Goal: Task Accomplishment & Management: Manage account settings

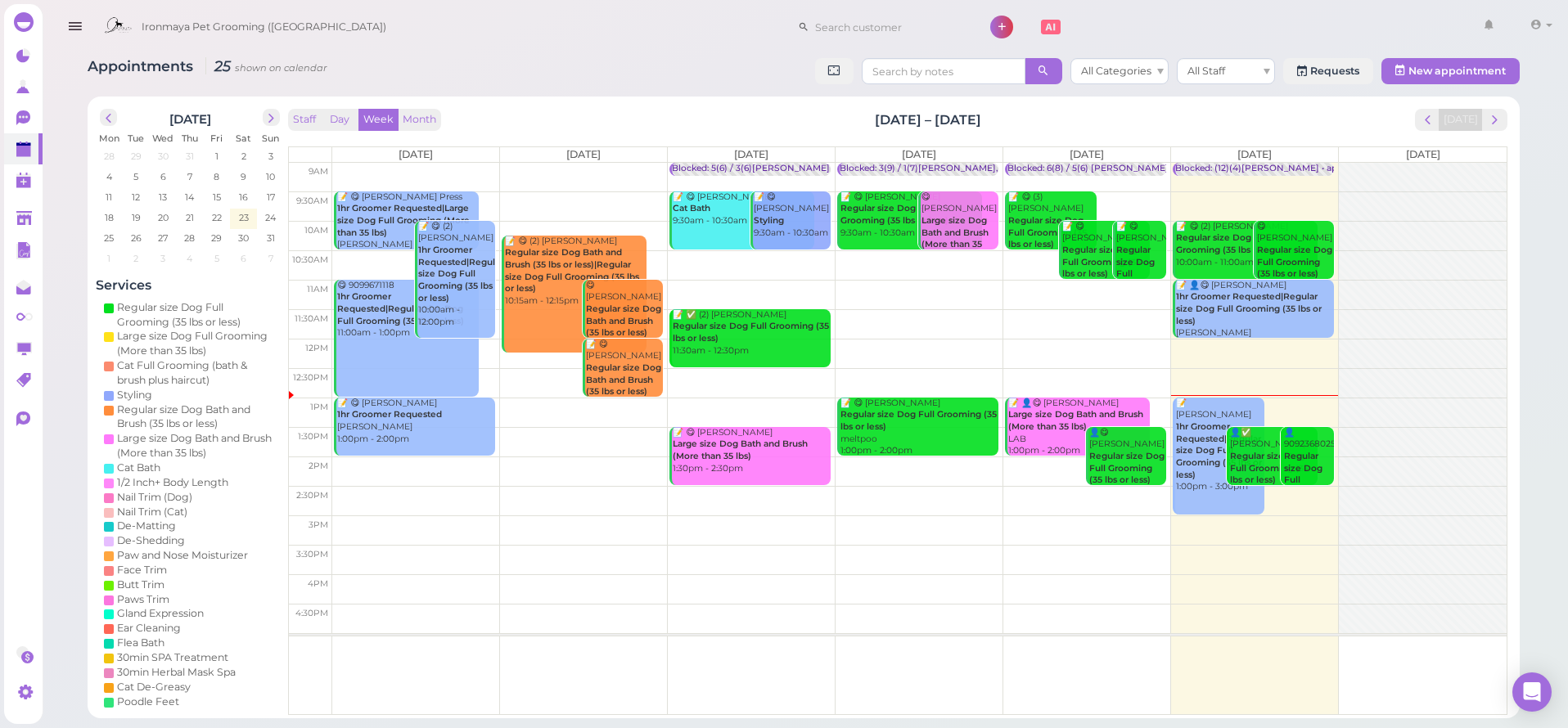
click at [85, 25] on button "button" at bounding box center [75, 27] width 42 height 46
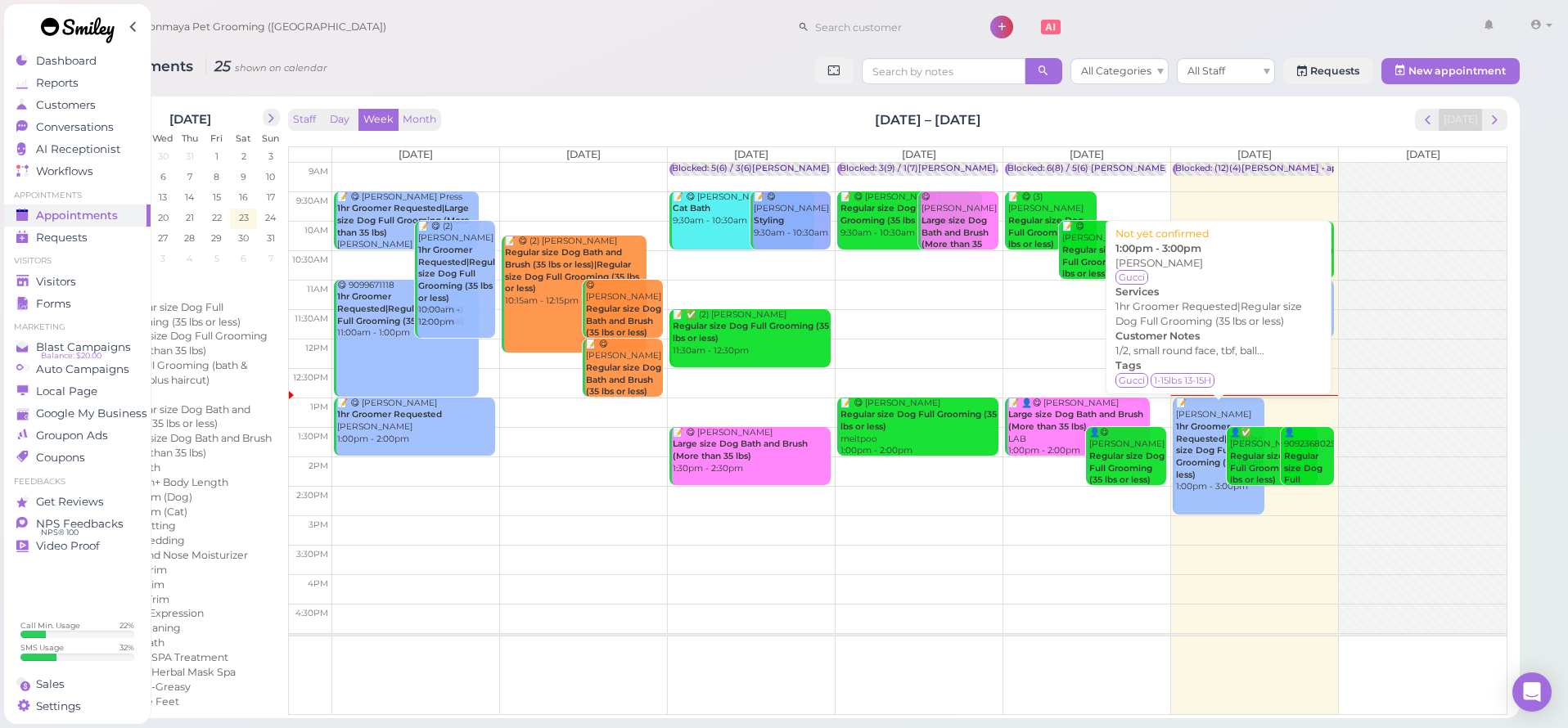
click at [1208, 421] on b "1hr Groomer Requested|Regular size Dog Full Grooming (35 lbs or less)" at bounding box center [1219, 450] width 86 height 59
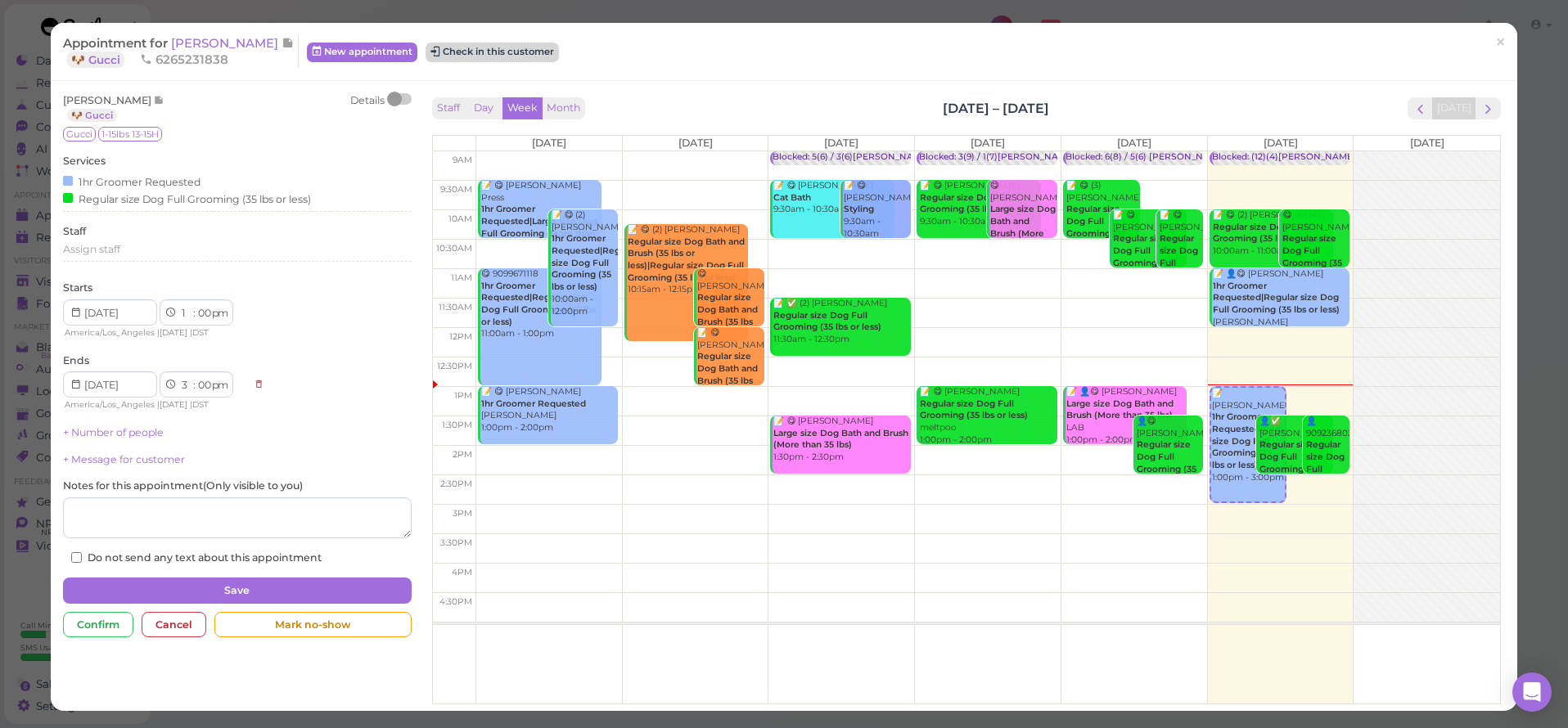
click at [427, 54] on button "Check in this customer" at bounding box center [492, 52] width 133 height 19
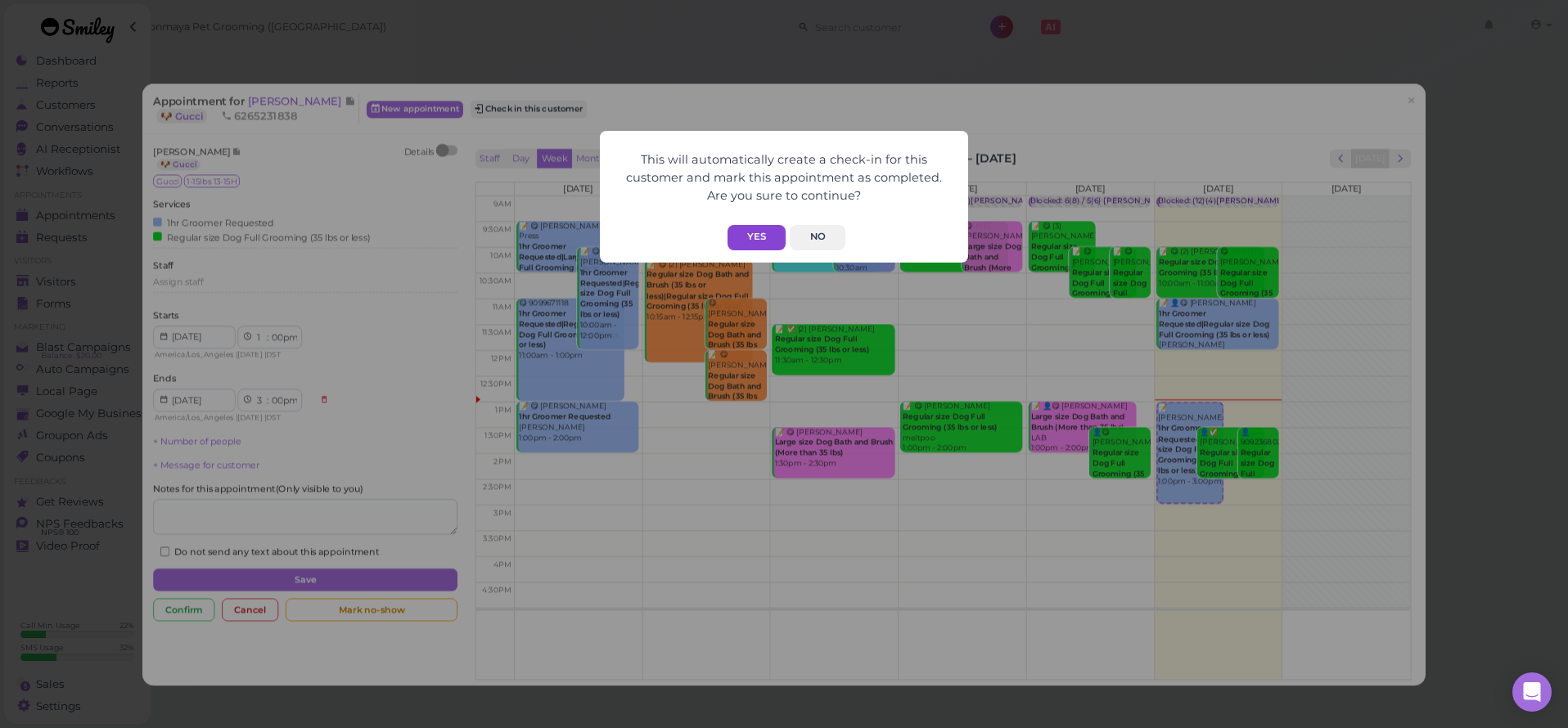
click at [755, 233] on button "Yes" at bounding box center [756, 238] width 59 height 25
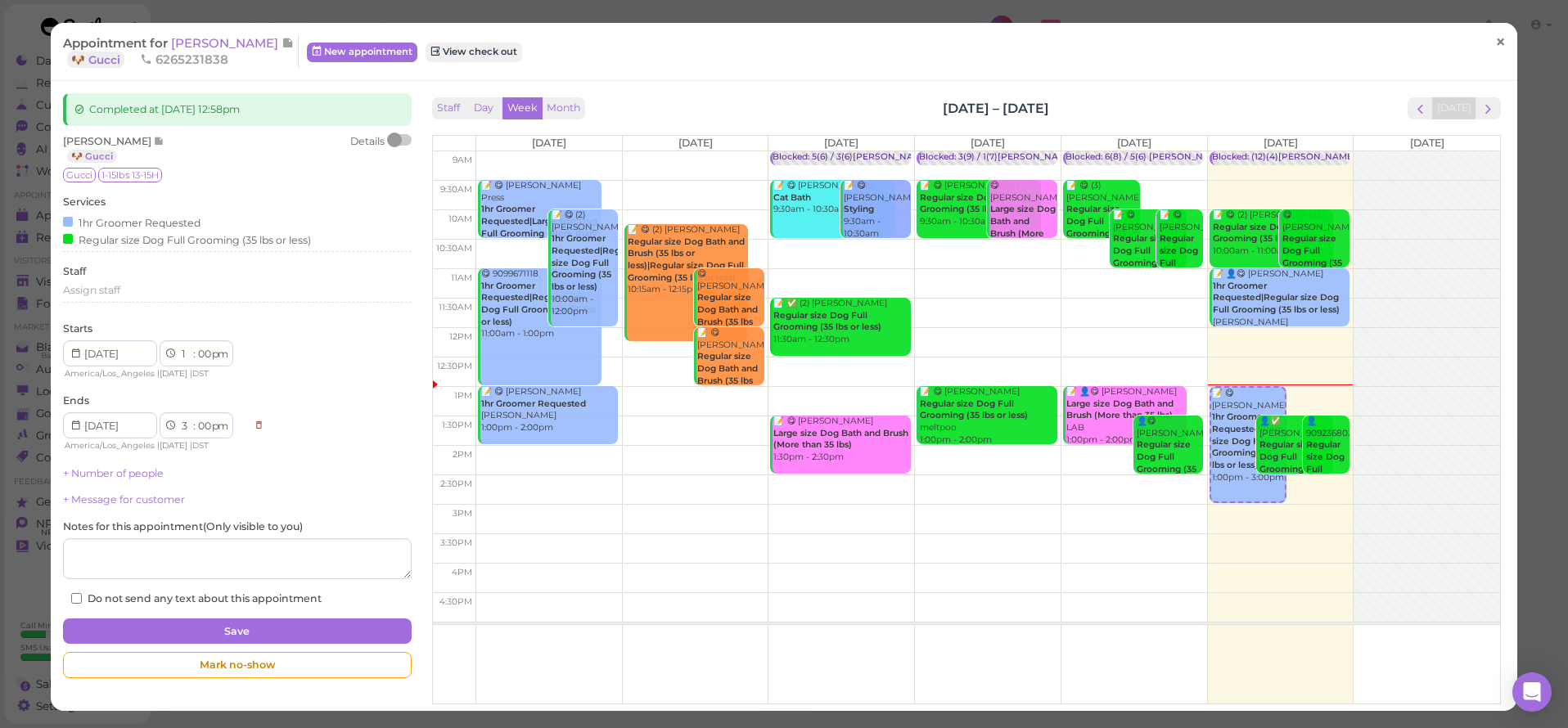
click at [1497, 44] on span "×" at bounding box center [1500, 42] width 11 height 23
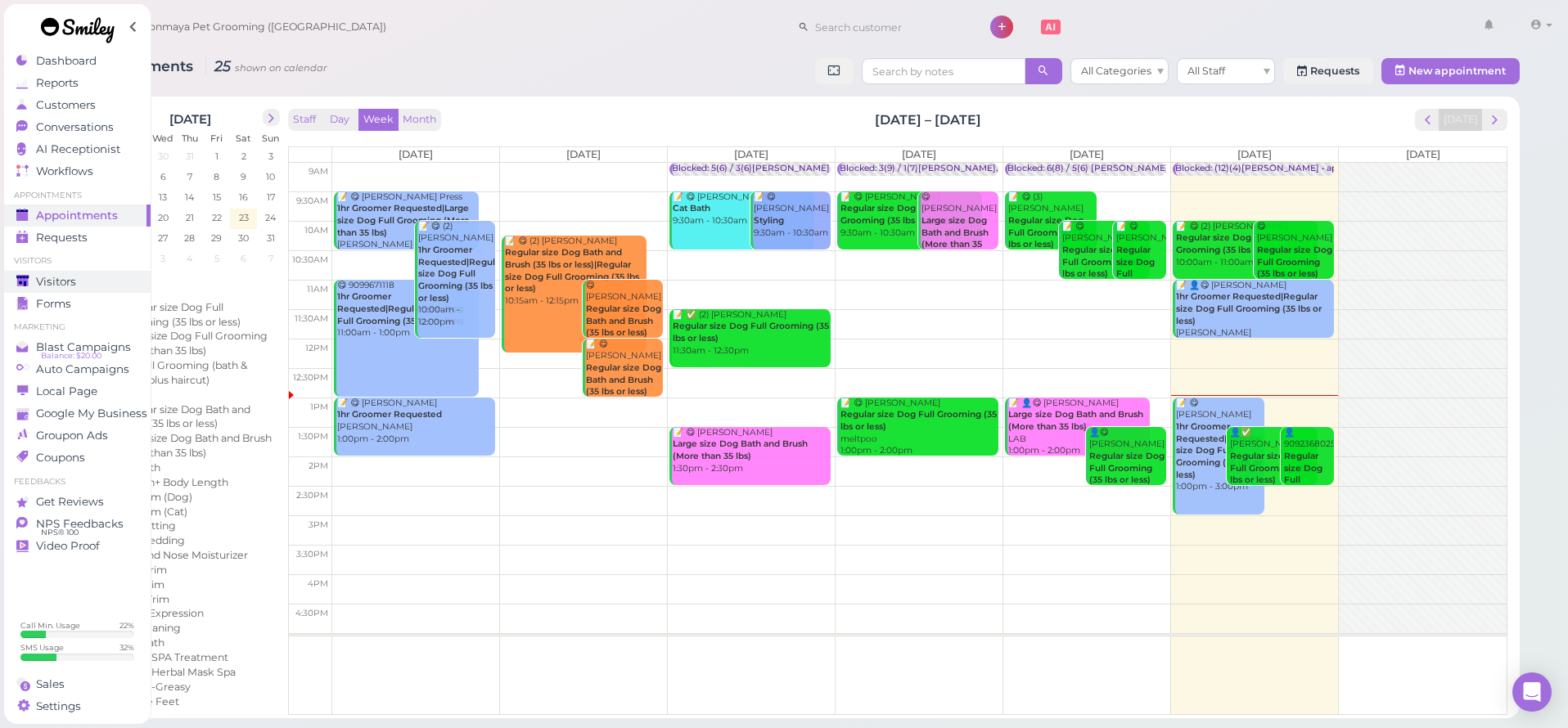
click at [82, 280] on div "Visitors" at bounding box center [75, 282] width 118 height 14
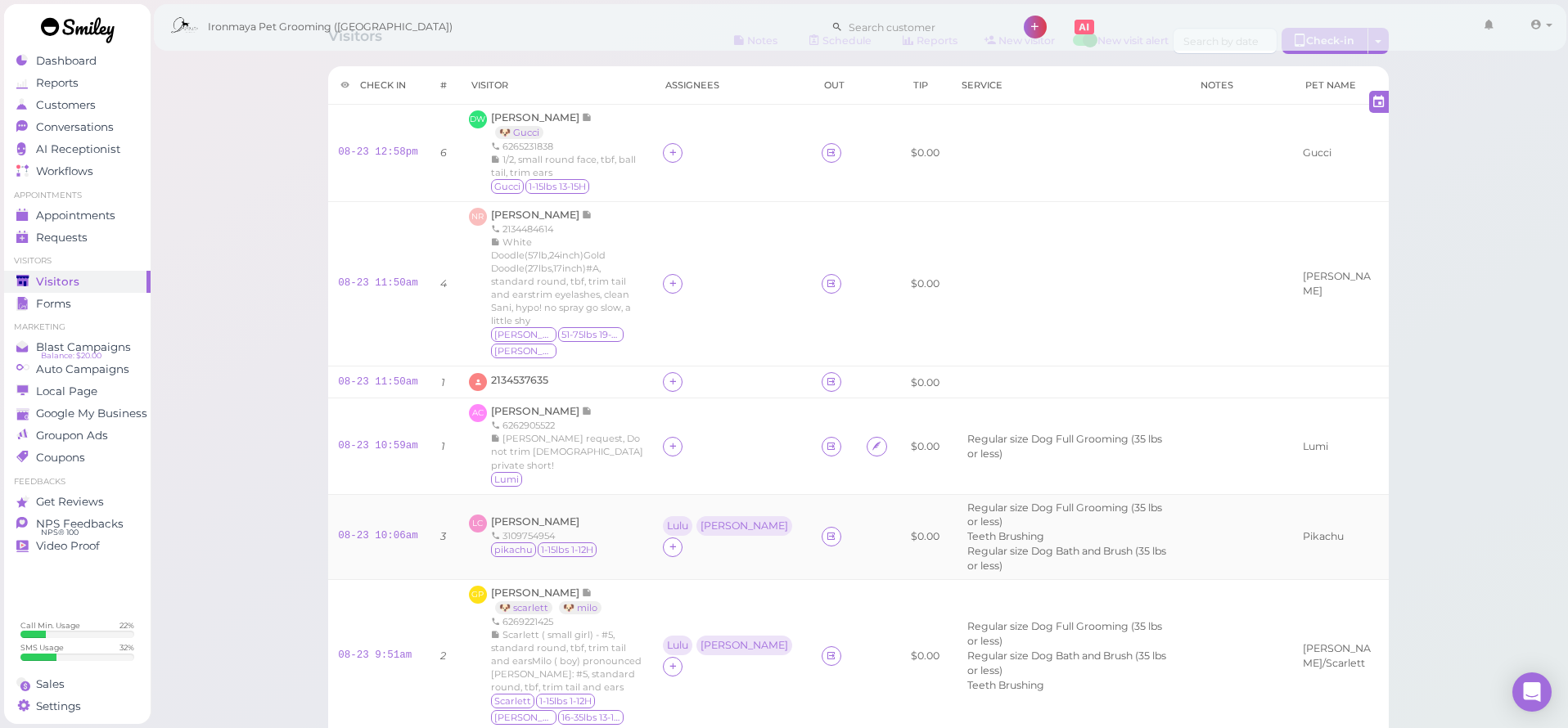
scroll to position [82, 0]
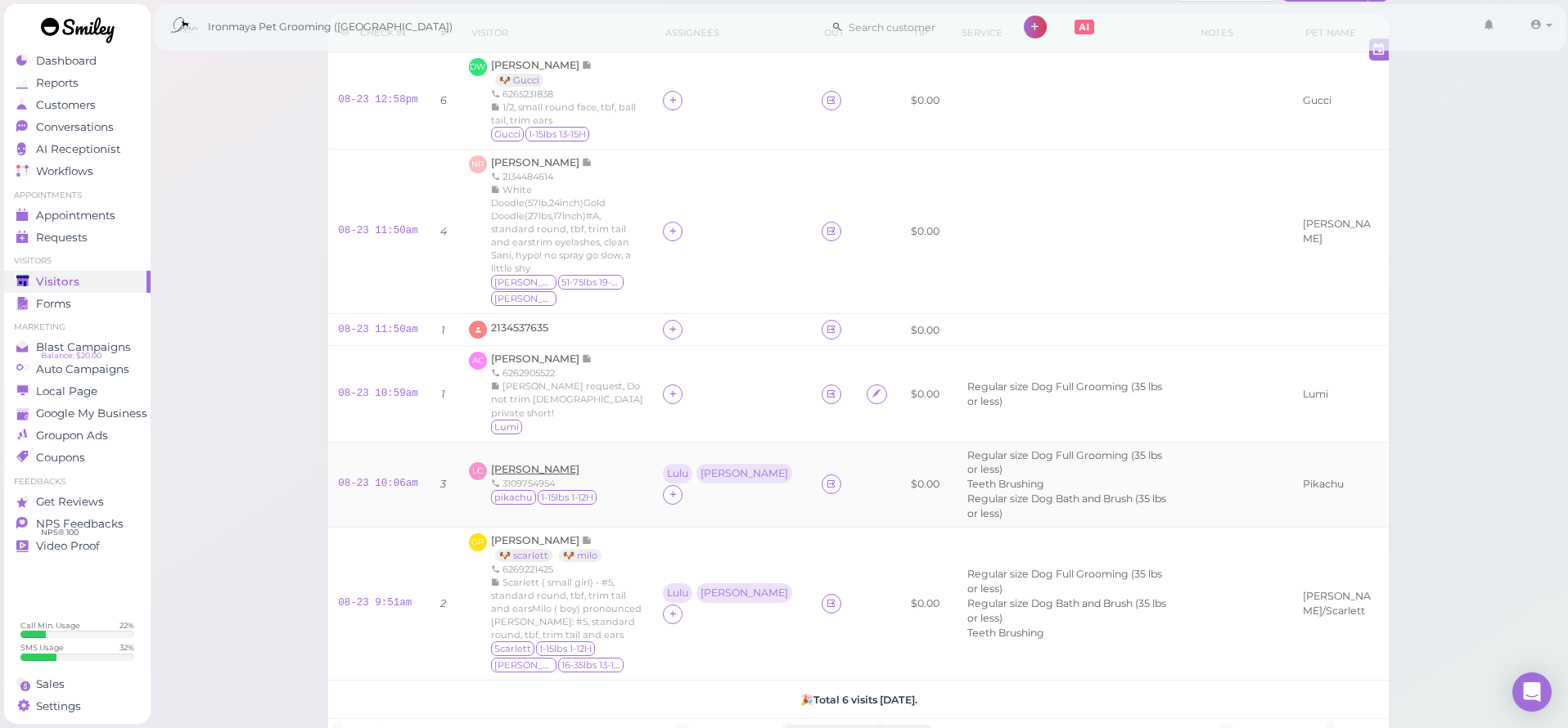
click at [534, 463] on span "Lin Cheng" at bounding box center [535, 469] width 88 height 12
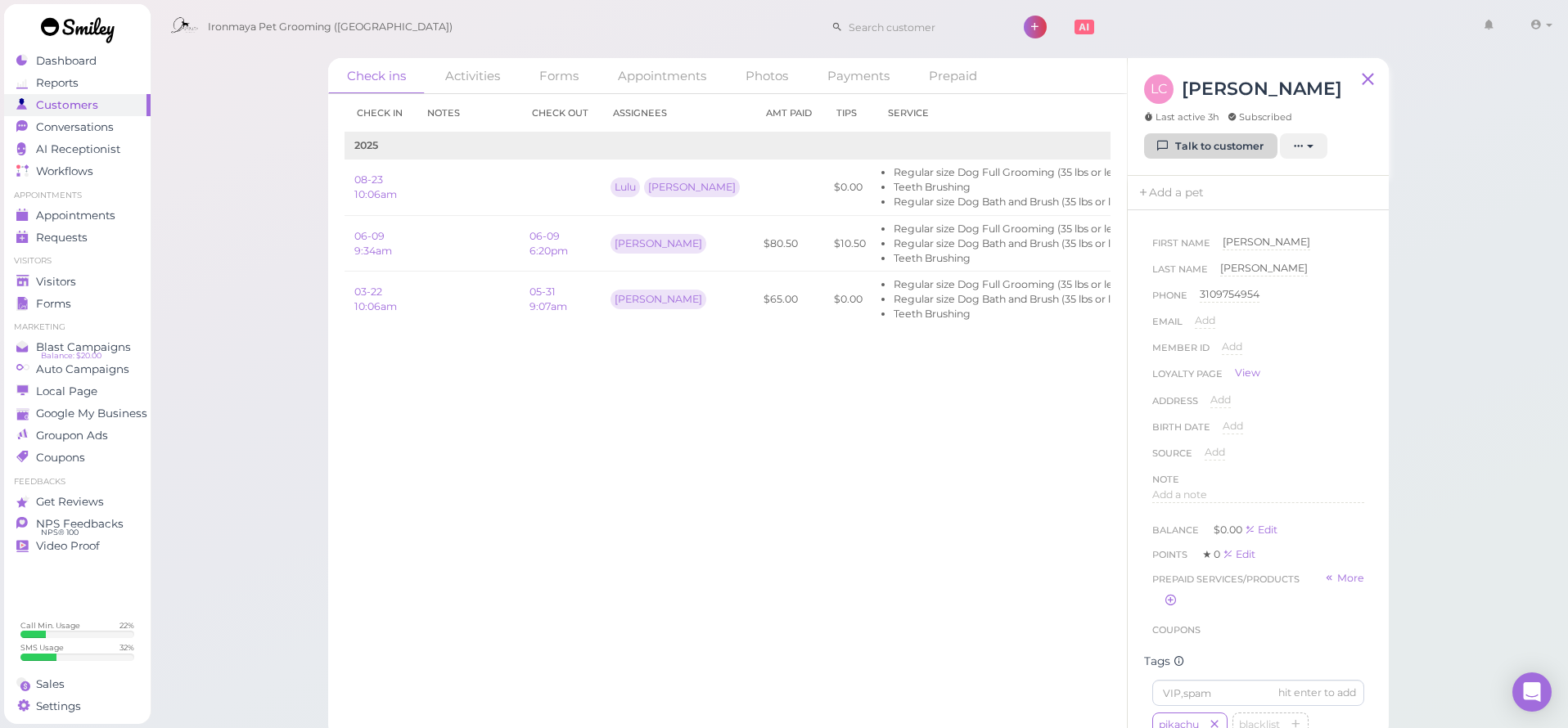
click at [1176, 148] on link "Talk to customer" at bounding box center [1210, 146] width 133 height 26
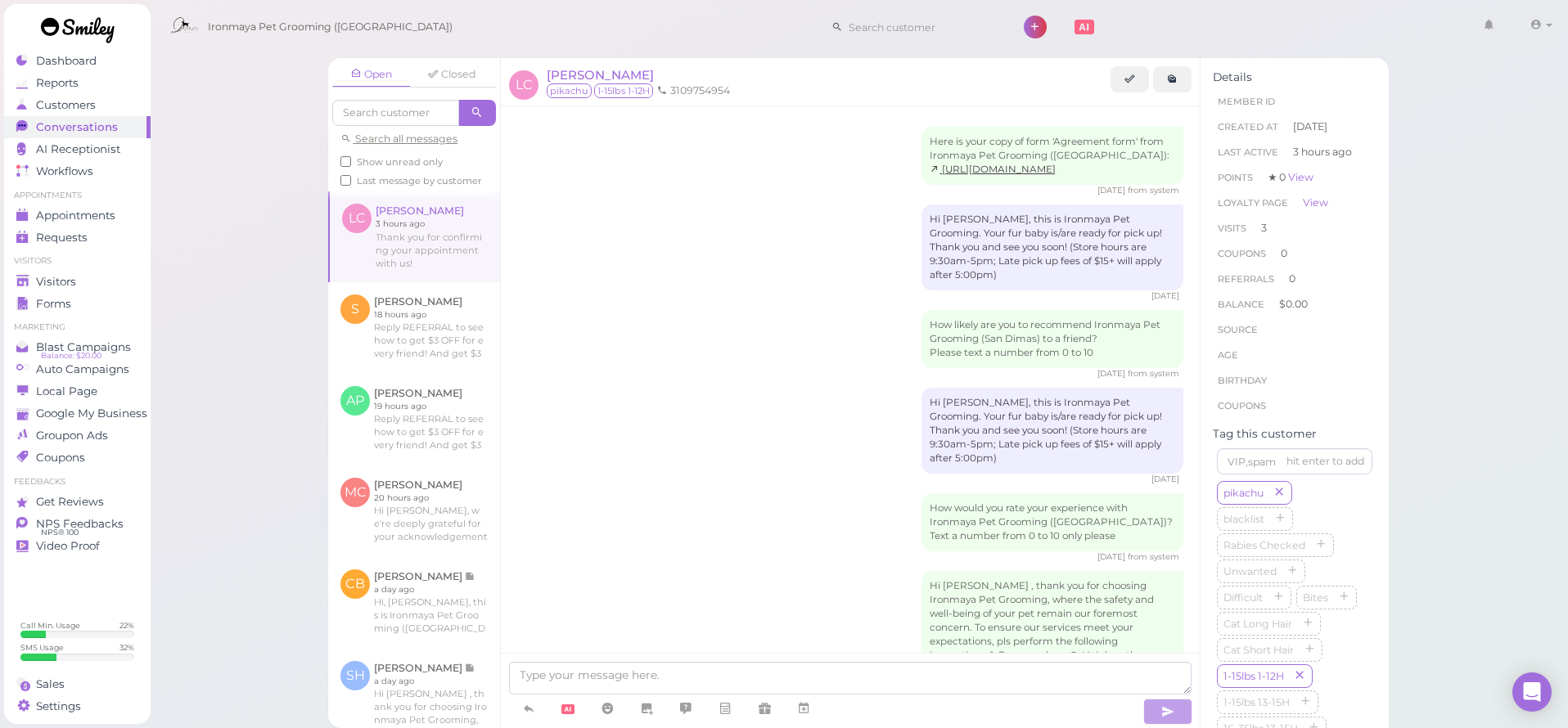
scroll to position [941, 0]
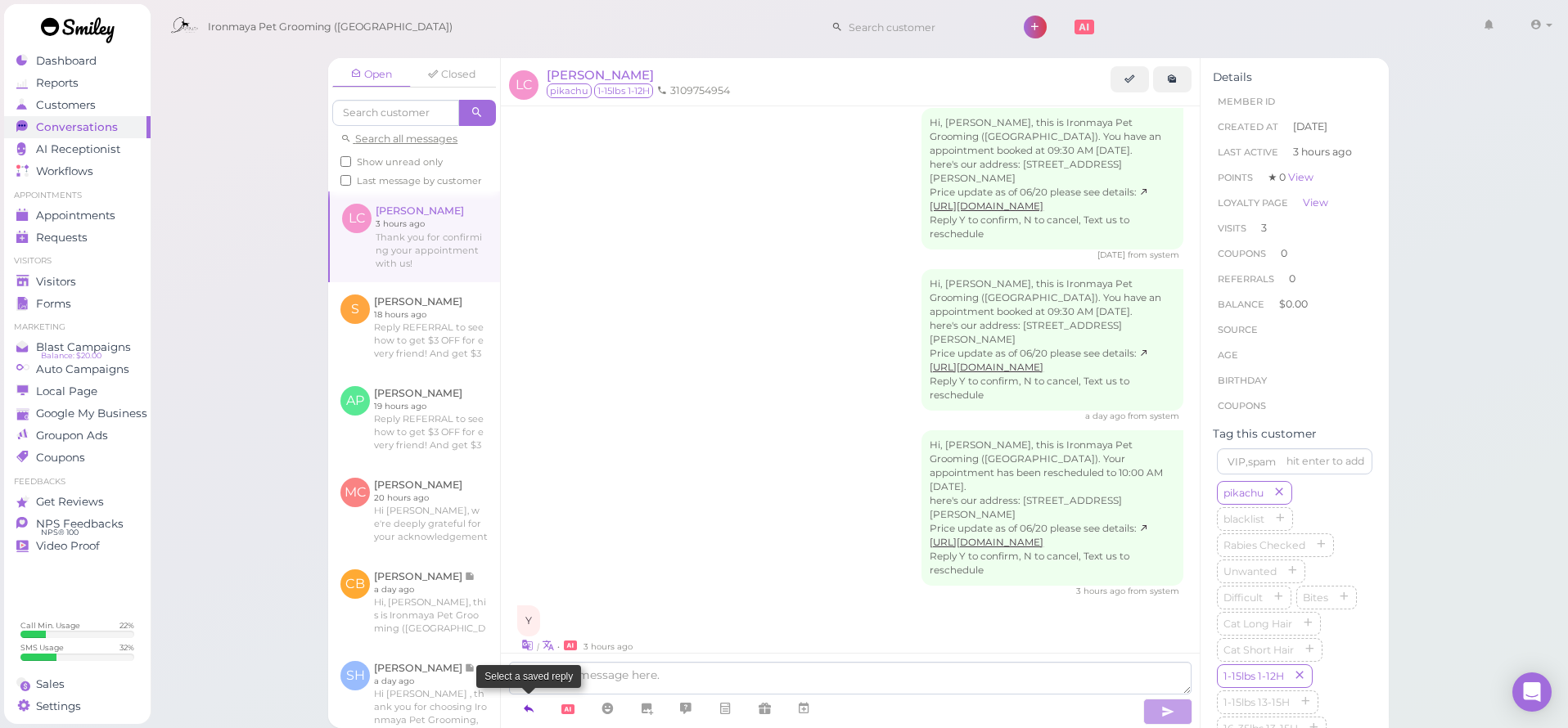
click at [525, 712] on icon at bounding box center [528, 708] width 13 height 16
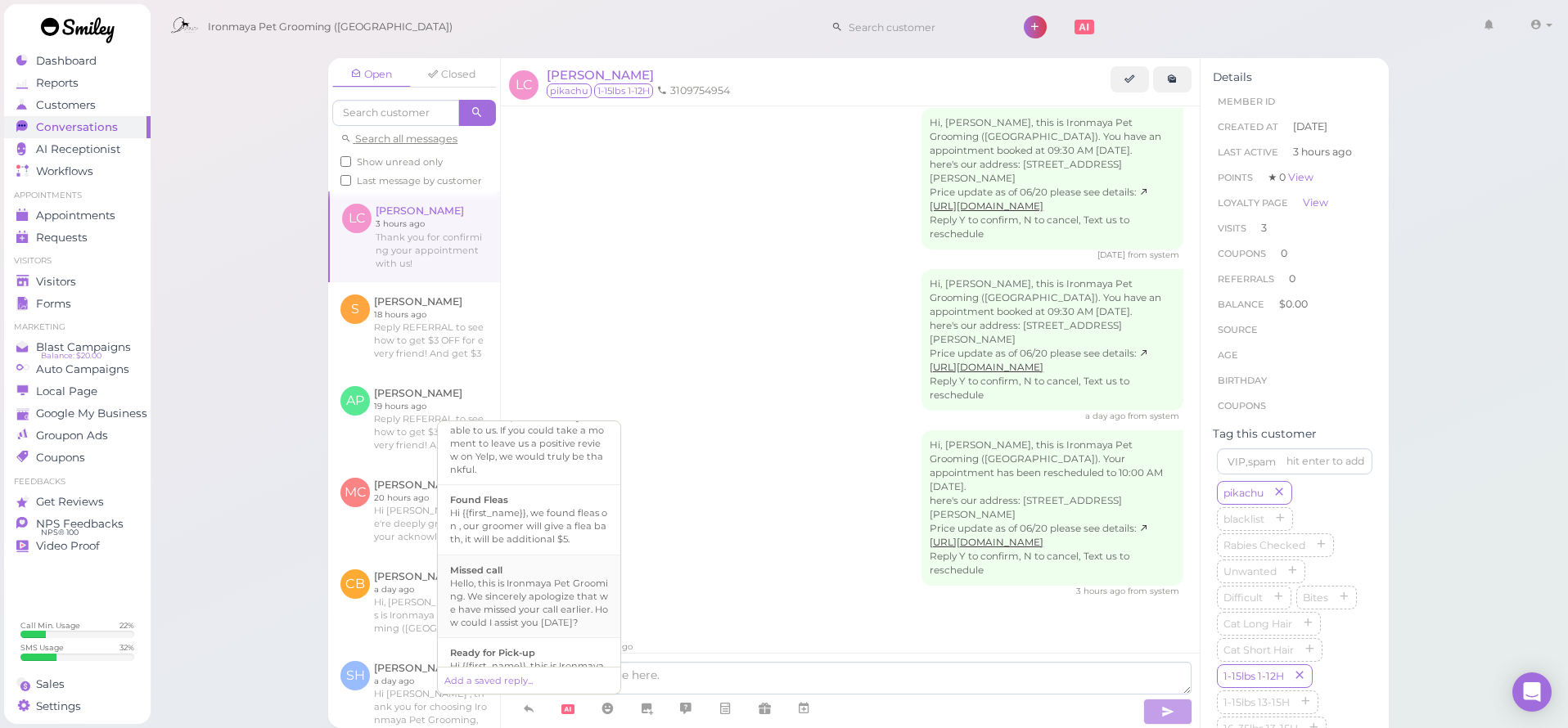
scroll to position [300, 0]
click at [548, 640] on div "Hi {{first_name}}, this is Ironmaya Pet Grooming. Your fur baby is/are ready fo…" at bounding box center [528, 679] width 158 height 79
type textarea "Hi {{first_name}}, this is Ironmaya Pet Grooming. Your fur baby is/are ready fo…"
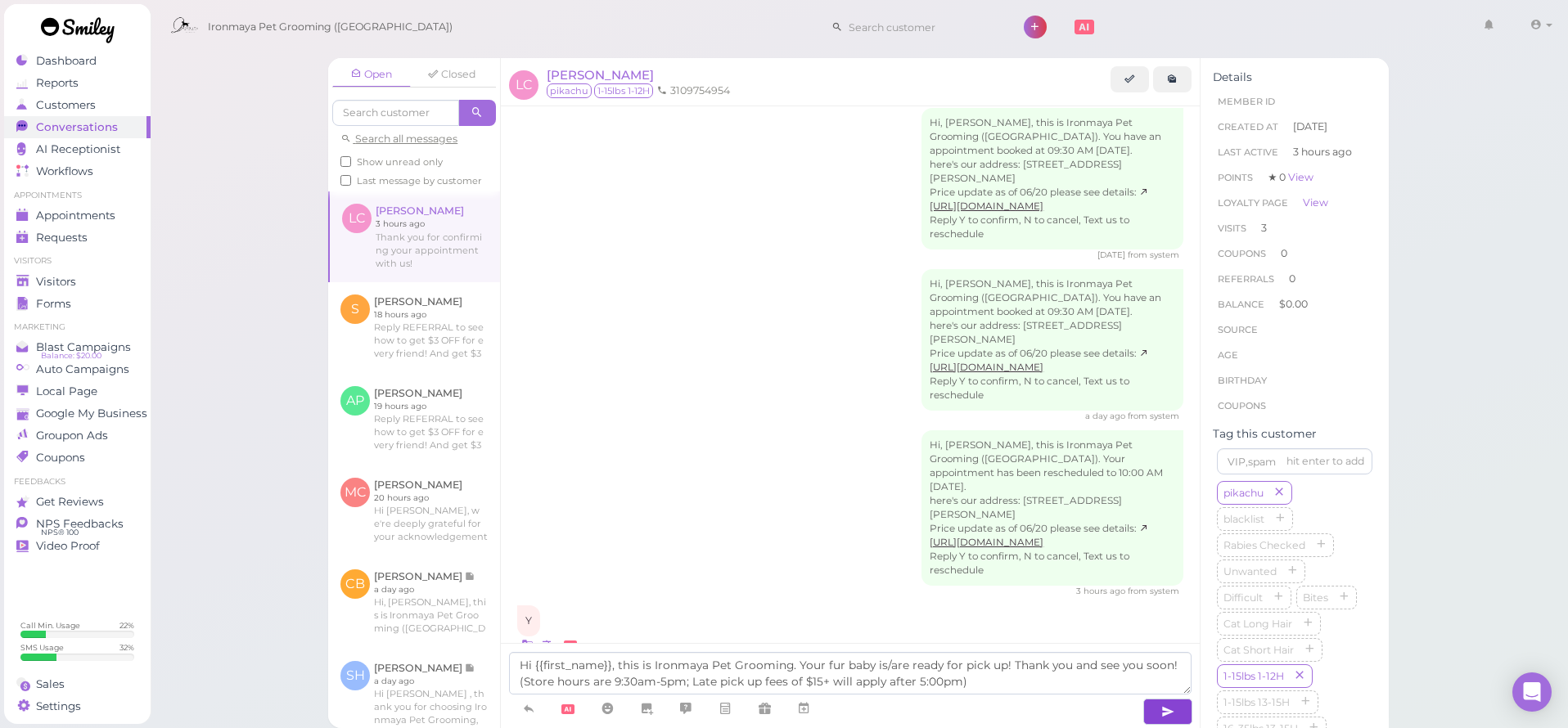
click at [1178, 712] on button "button" at bounding box center [1167, 712] width 49 height 26
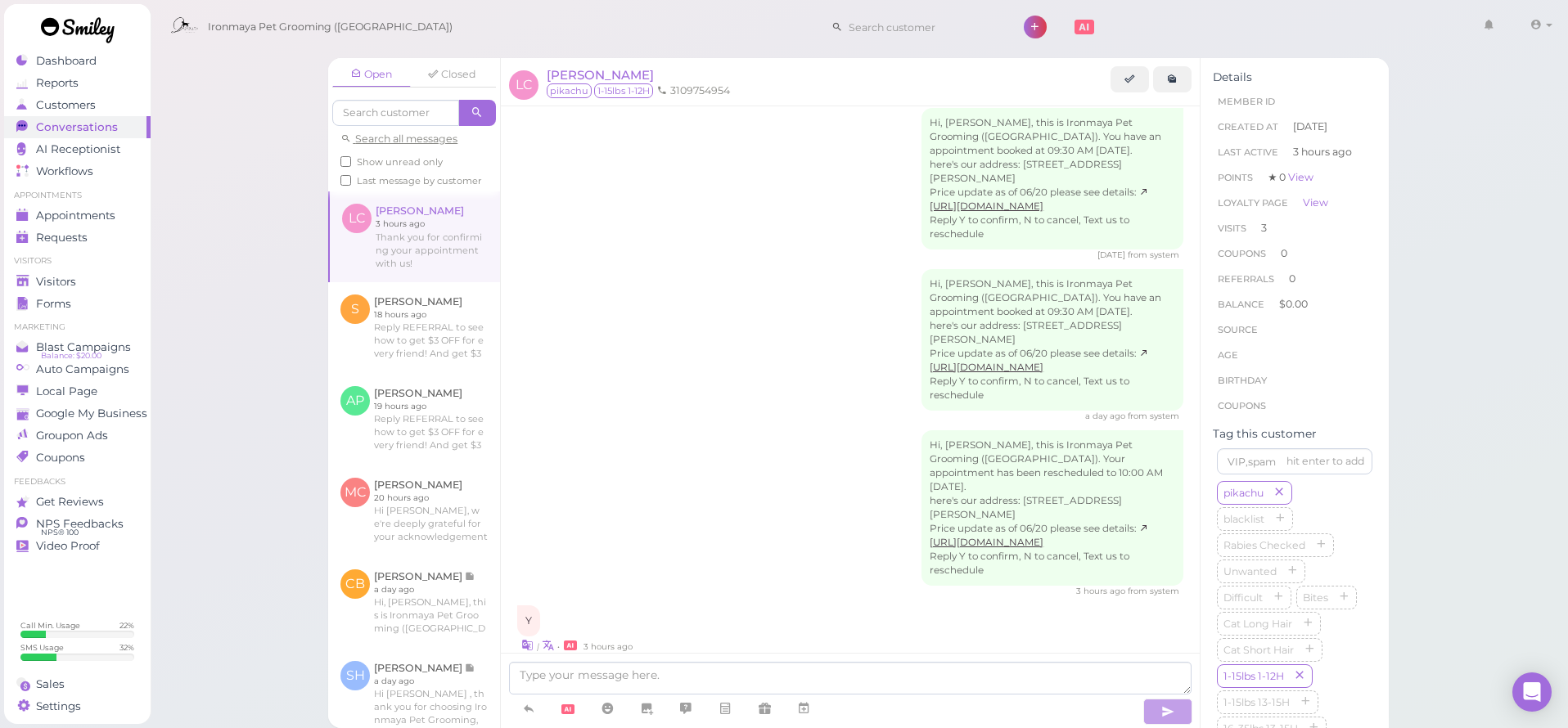
scroll to position [1018, 0]
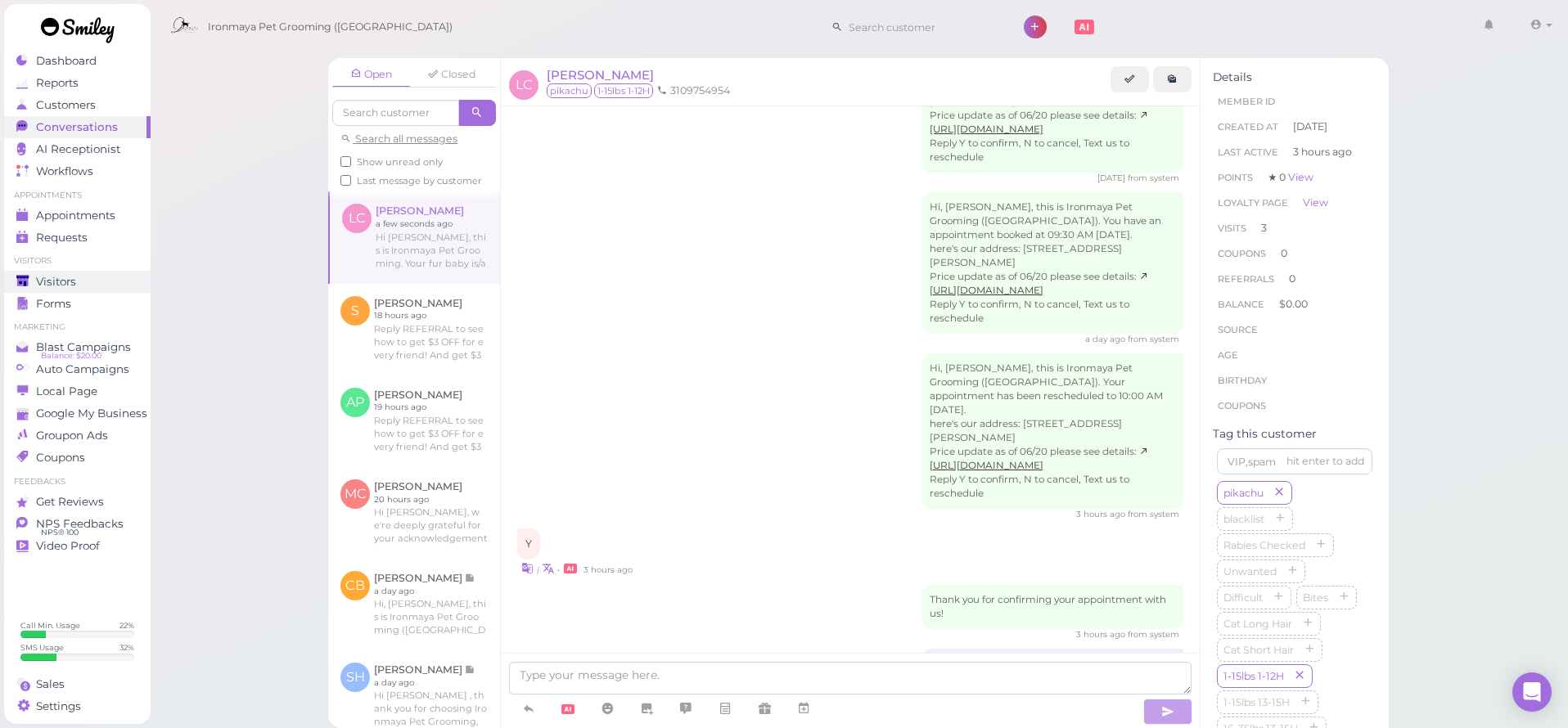
click at [97, 278] on div "Visitors" at bounding box center [75, 282] width 118 height 14
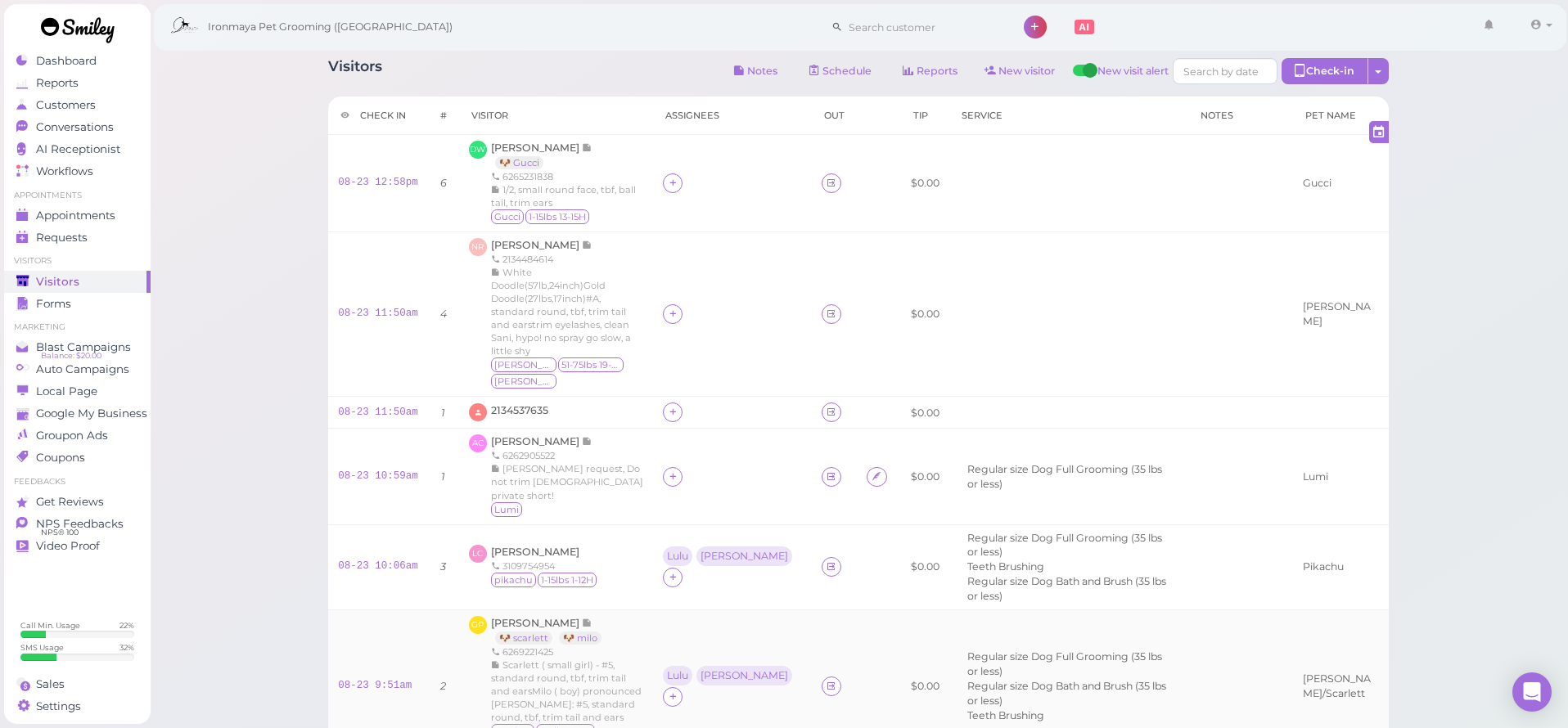
scroll to position [241, 0]
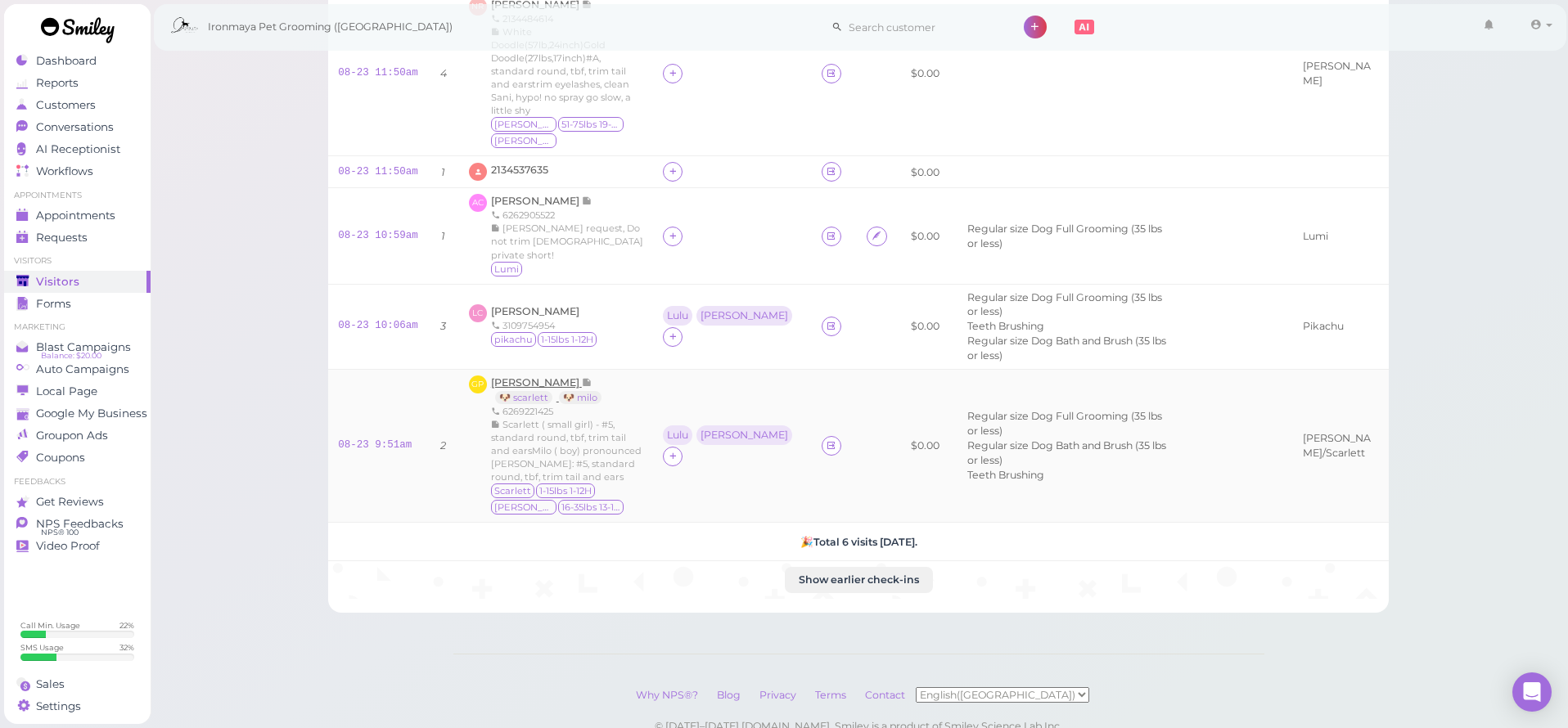
click at [552, 376] on span "Gabriel Padilla" at bounding box center [536, 382] width 91 height 12
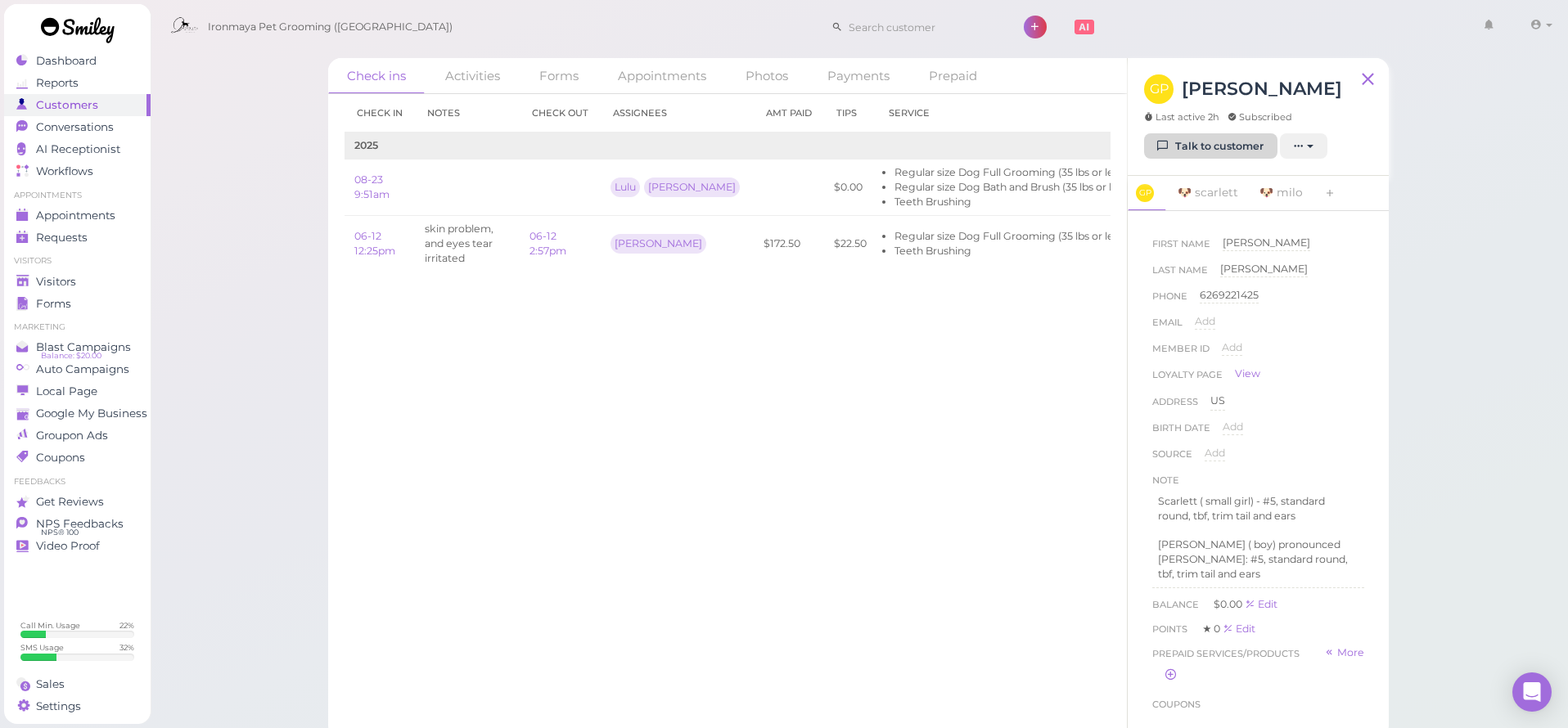
click at [1192, 138] on link "Talk to customer" at bounding box center [1210, 146] width 133 height 26
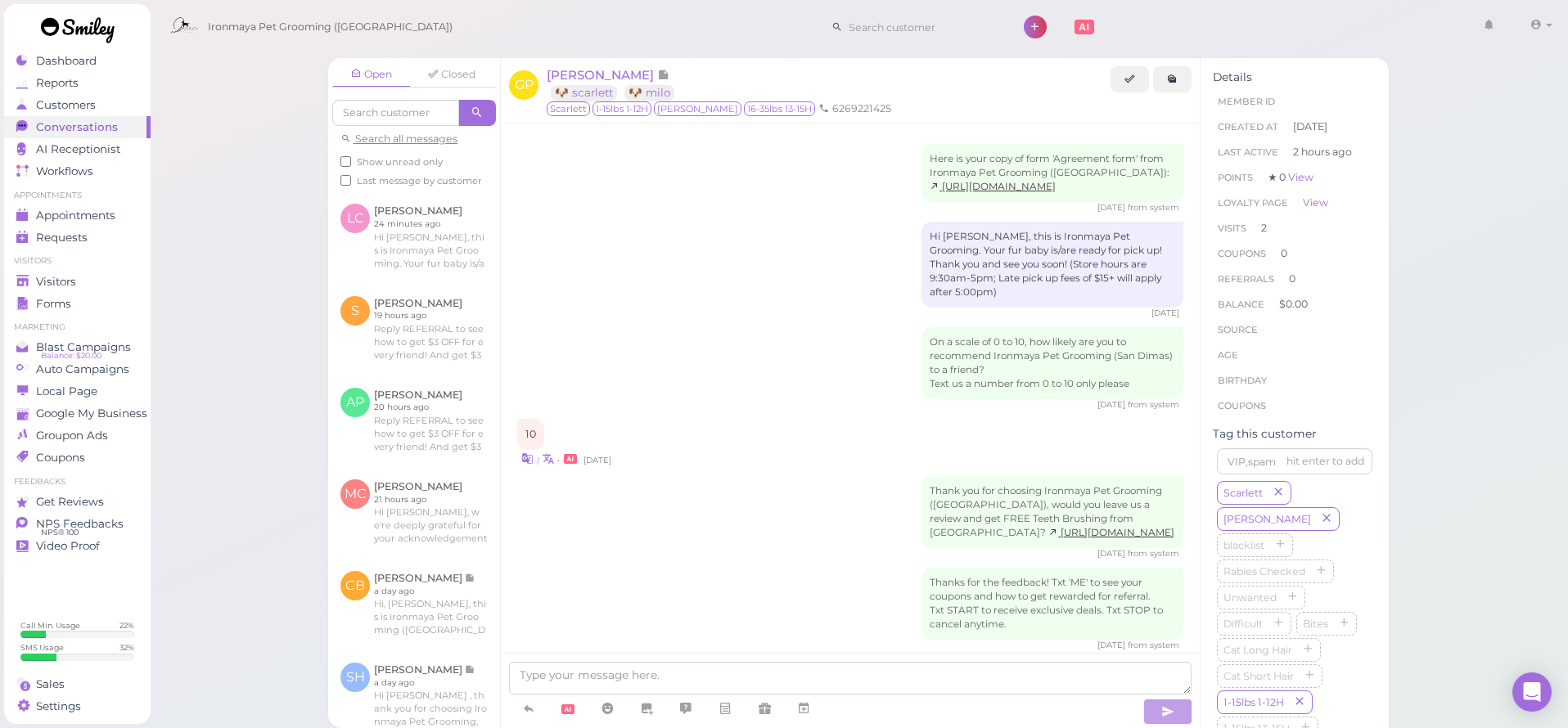
scroll to position [689, 0]
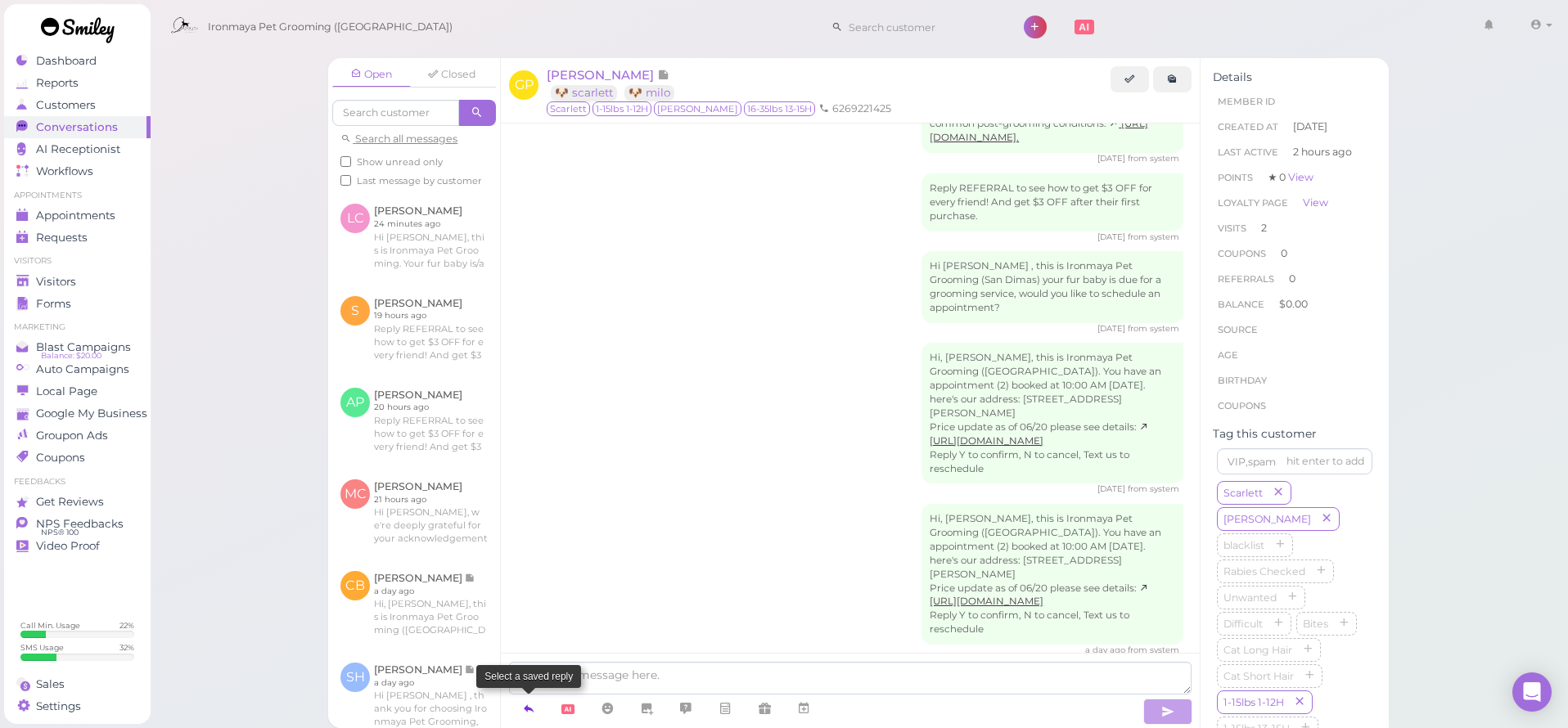
click at [533, 703] on icon at bounding box center [528, 708] width 13 height 16
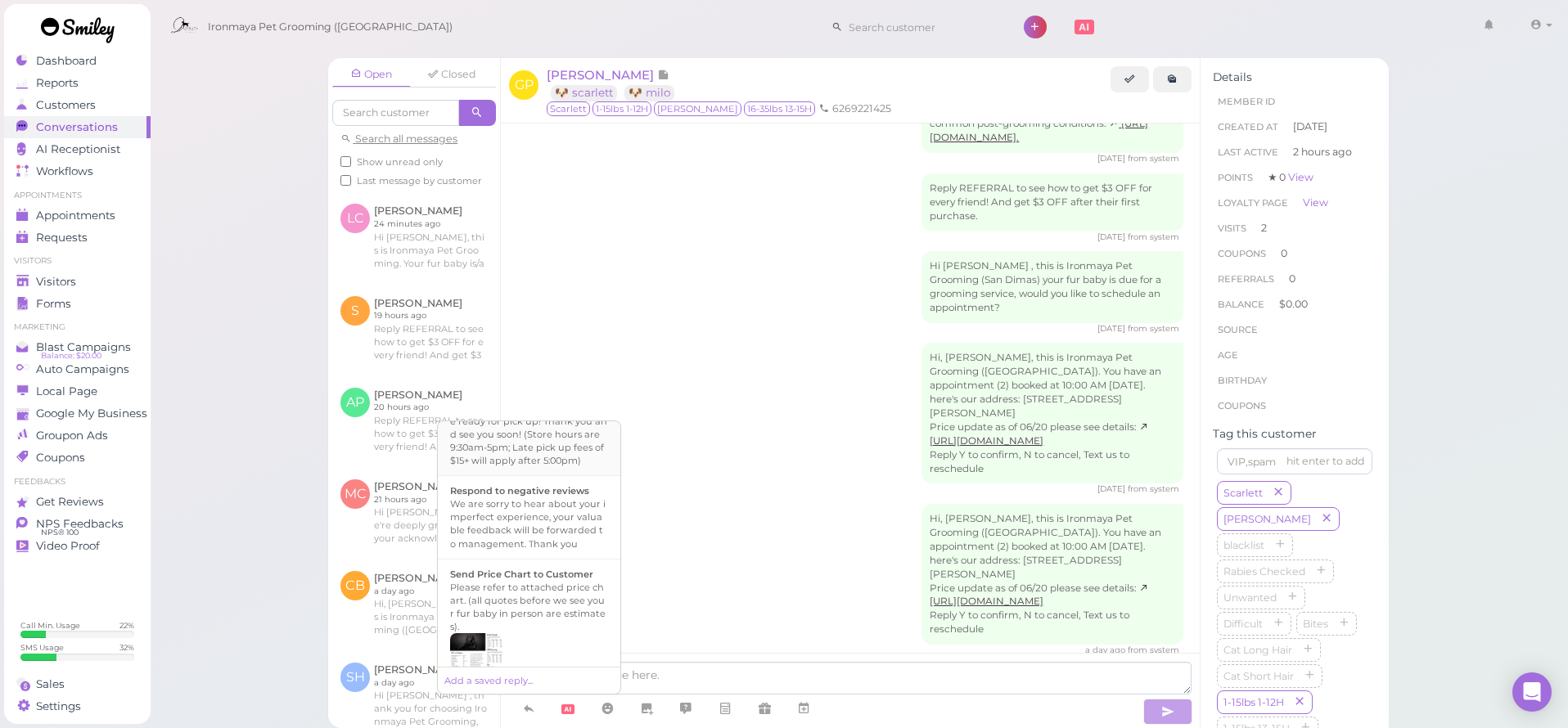
scroll to position [383, 0]
click at [560, 565] on div "Hi {{first_name}}, this is Ironmaya Pet Grooming. Your fur baby is/are ready fo…" at bounding box center [528, 597] width 158 height 79
type textarea "Hi {{first_name}}, this is Ironmaya Pet Grooming. Your fur baby is/are ready fo…"
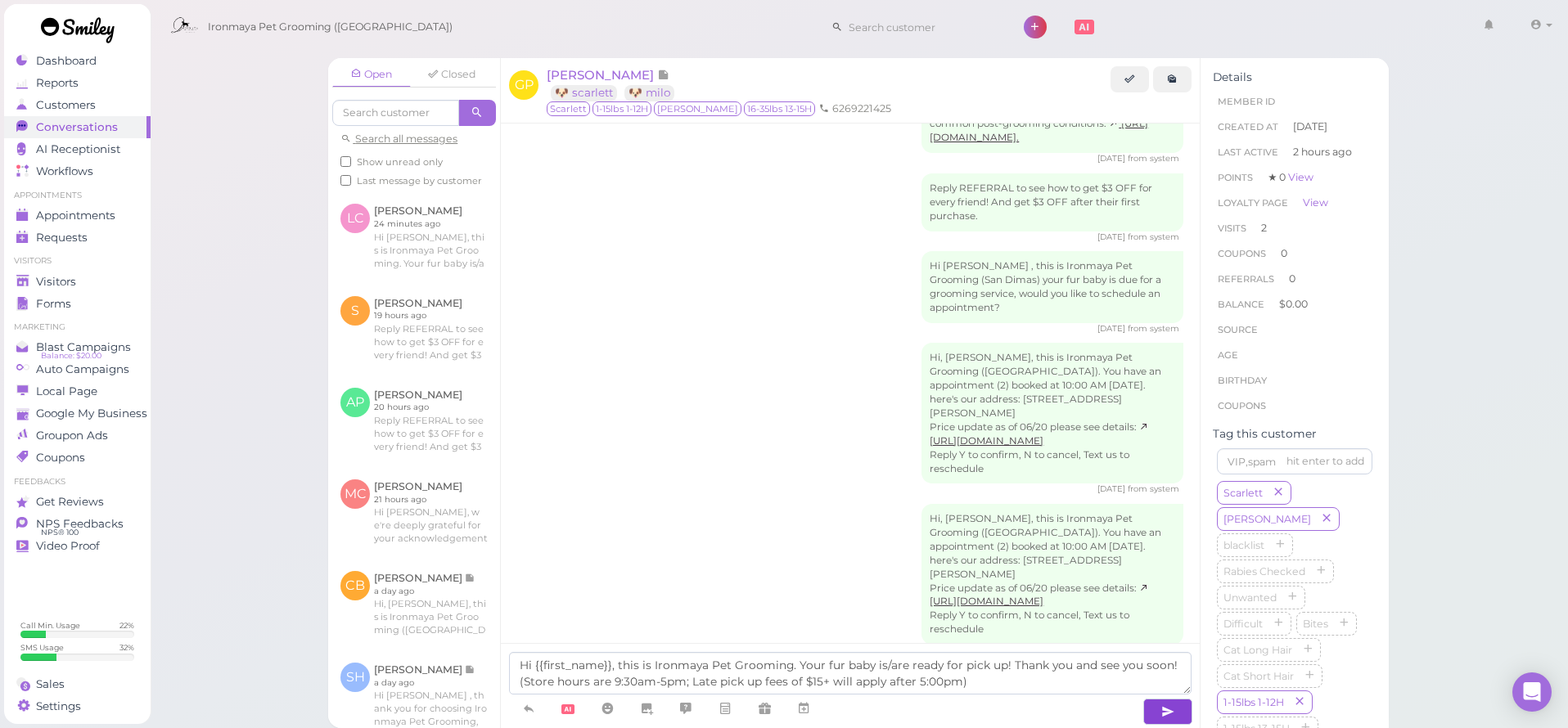
click at [1175, 716] on button "button" at bounding box center [1167, 712] width 49 height 26
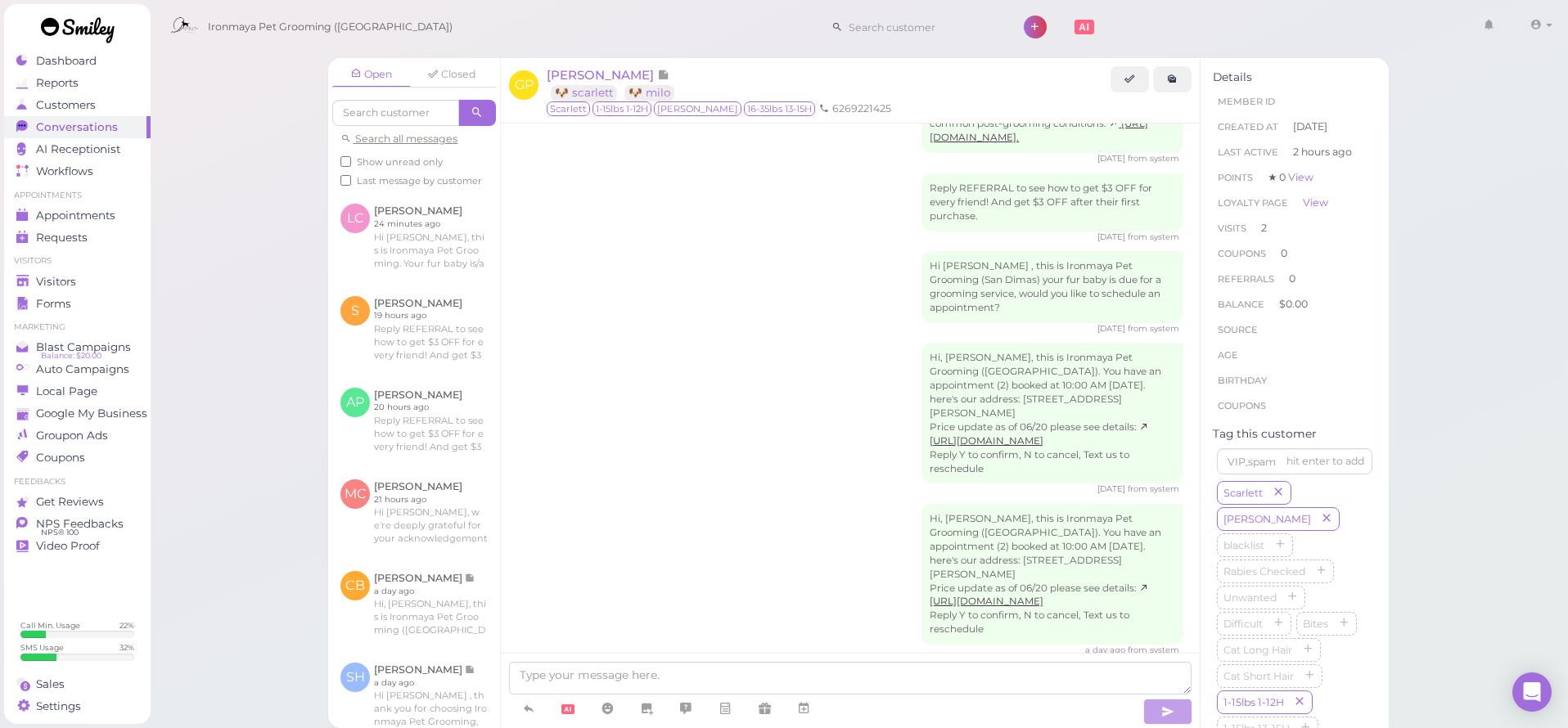
scroll to position [765, 0]
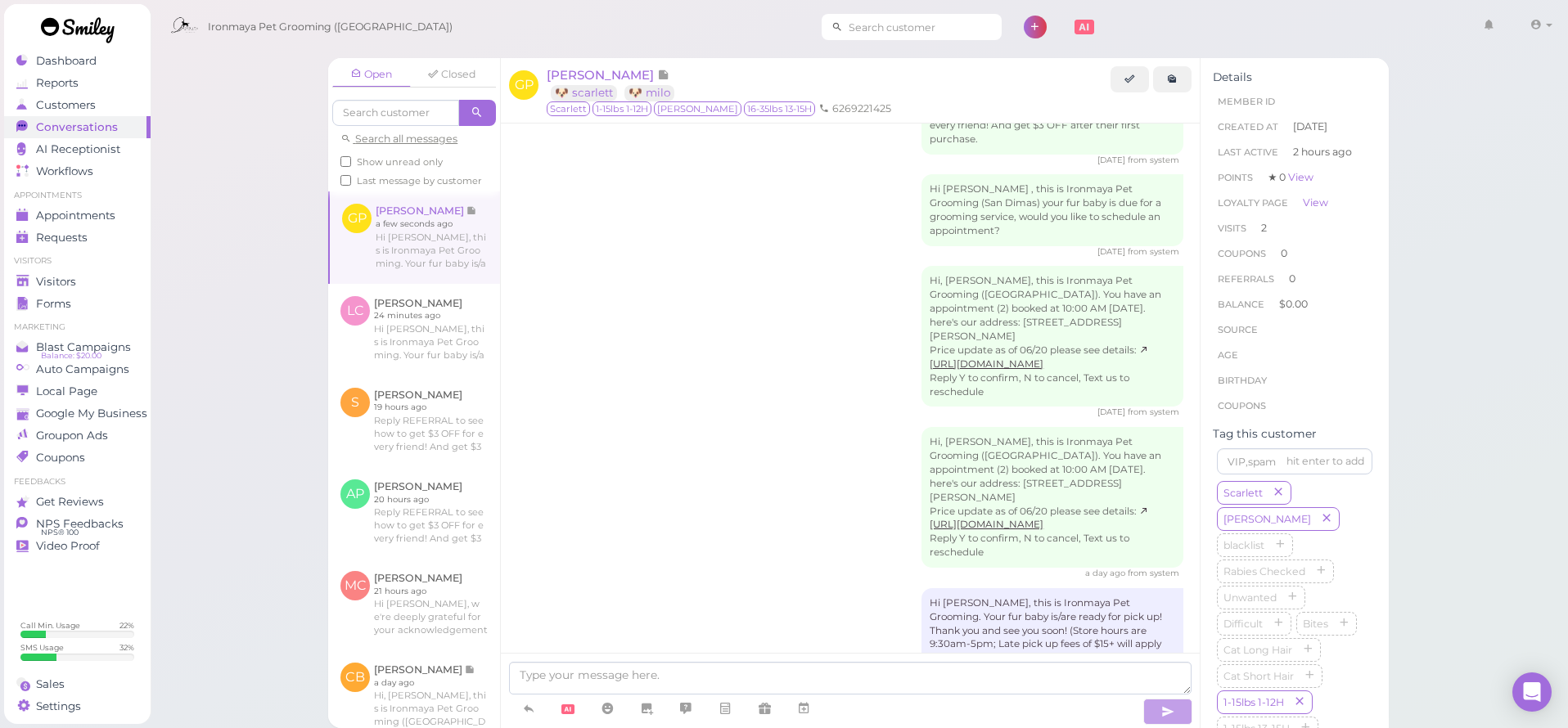
click at [878, 27] on input at bounding box center [923, 27] width 159 height 26
type input "90926"
click at [71, 215] on span "Appointments" at bounding box center [76, 216] width 80 height 14
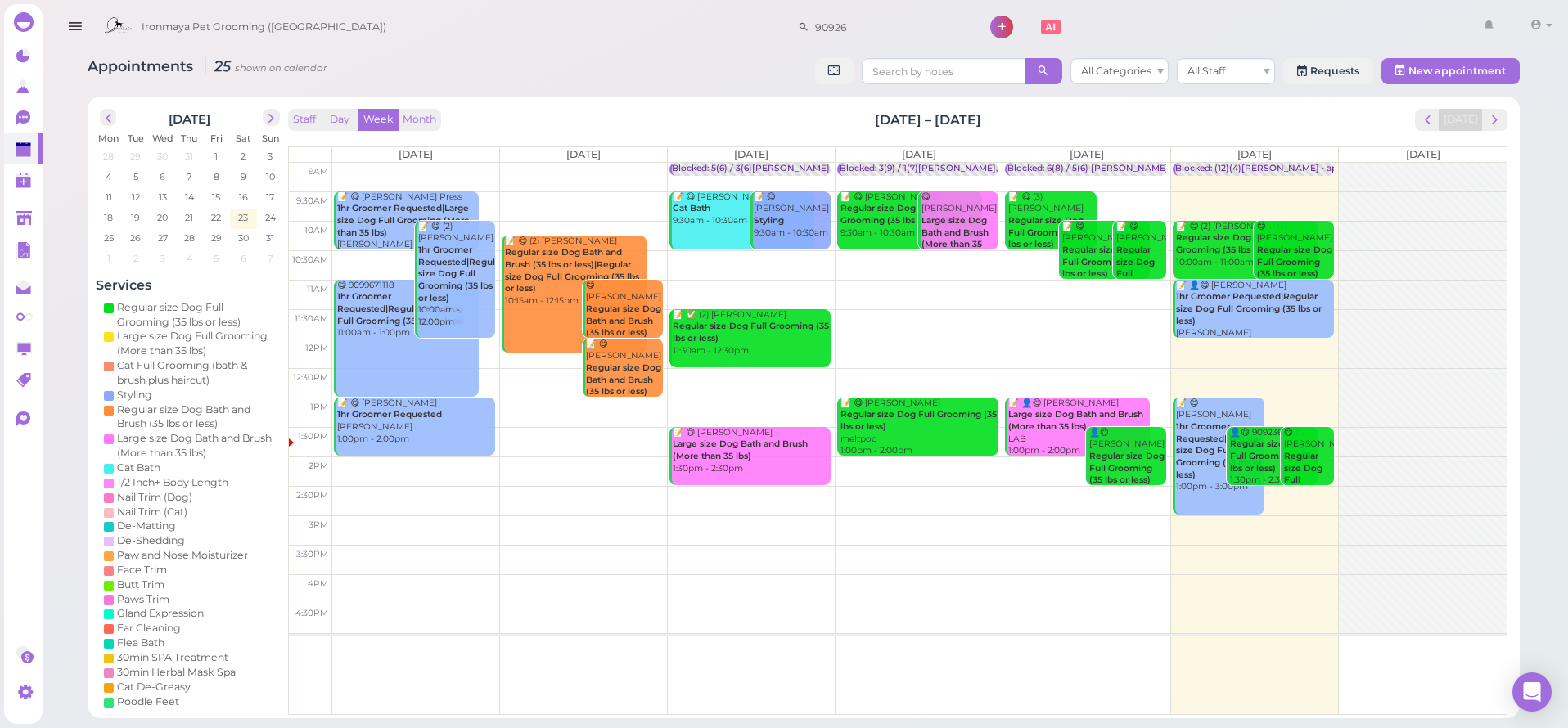
click at [81, 25] on icon "button" at bounding box center [75, 26] width 17 height 20
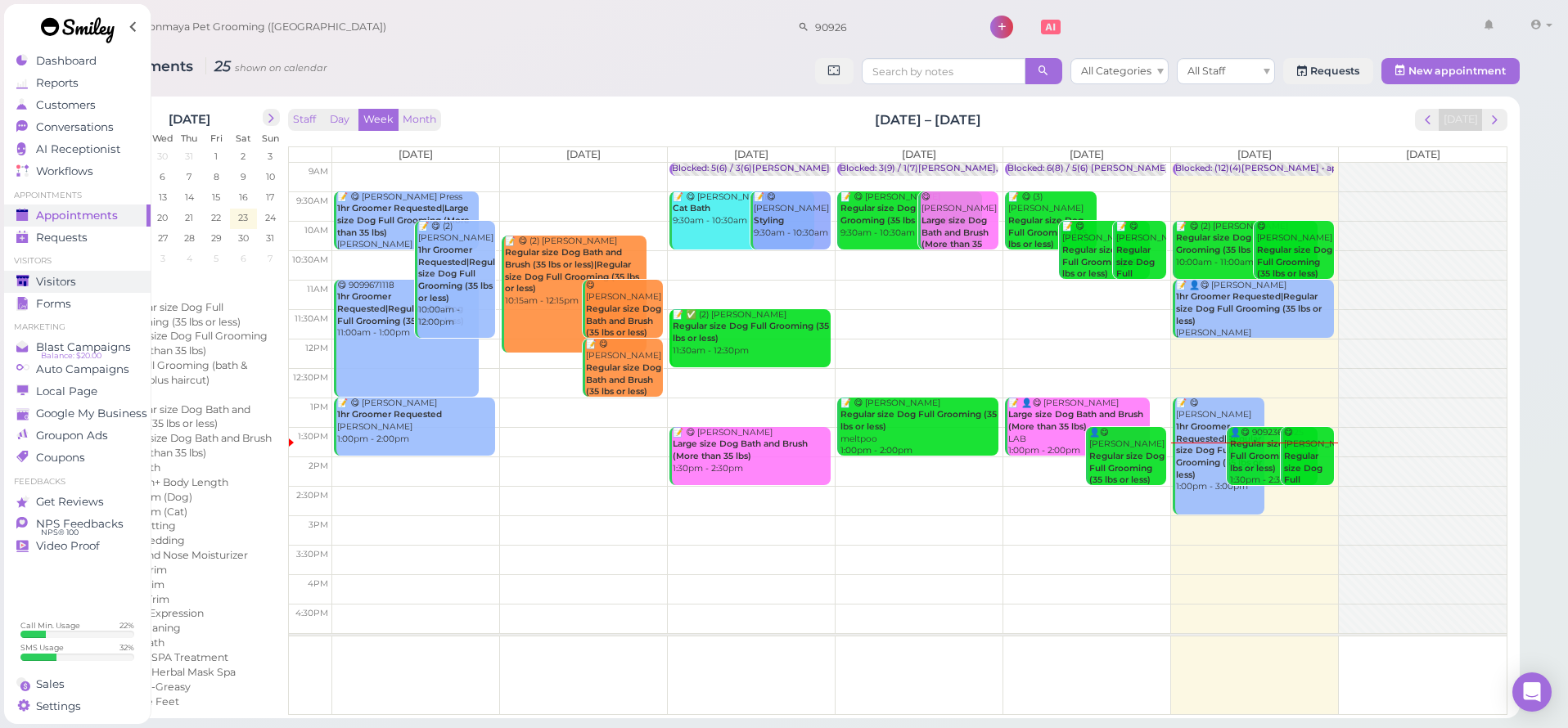
click at [70, 273] on link "Visitors" at bounding box center [77, 281] width 147 height 22
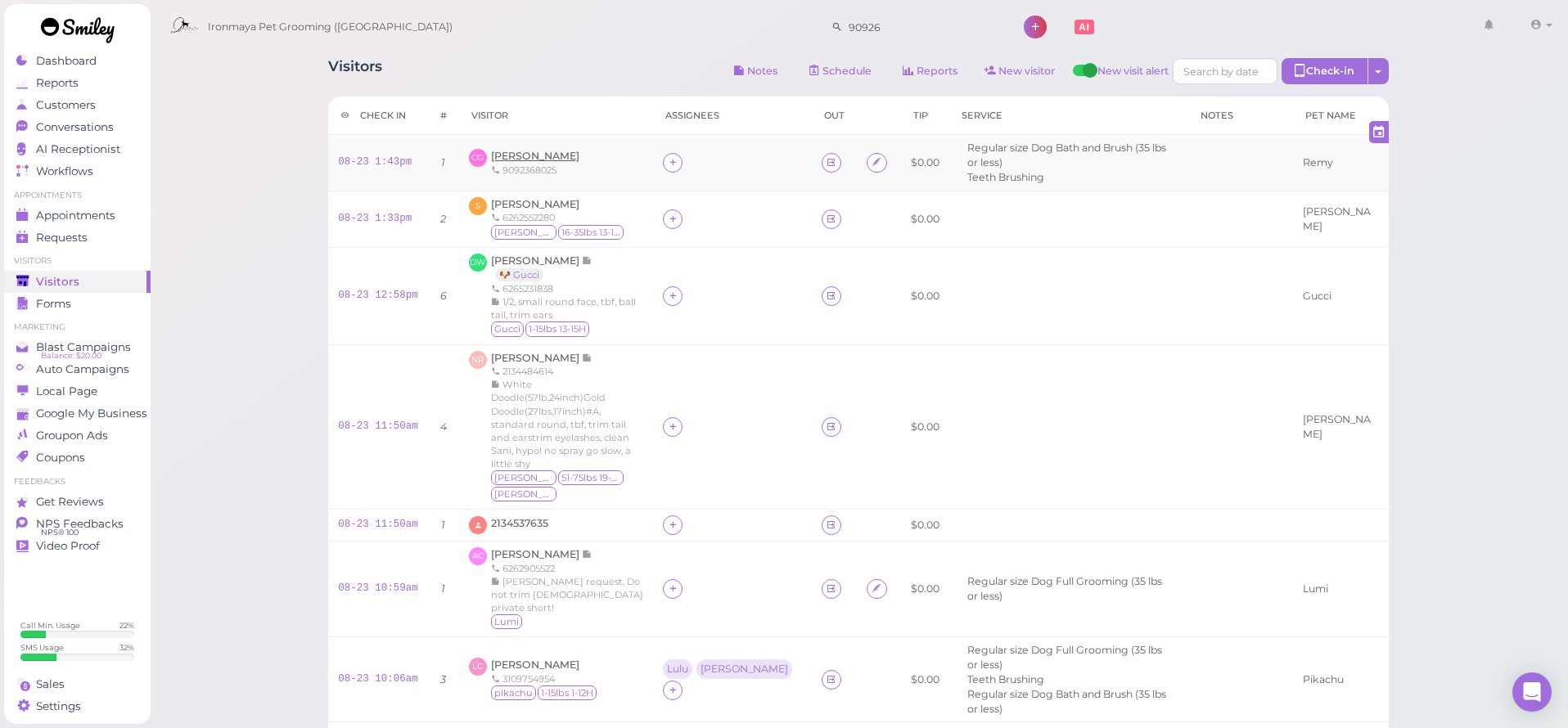
click at [542, 150] on span "Carlos Gonzalez" at bounding box center [535, 155] width 88 height 12
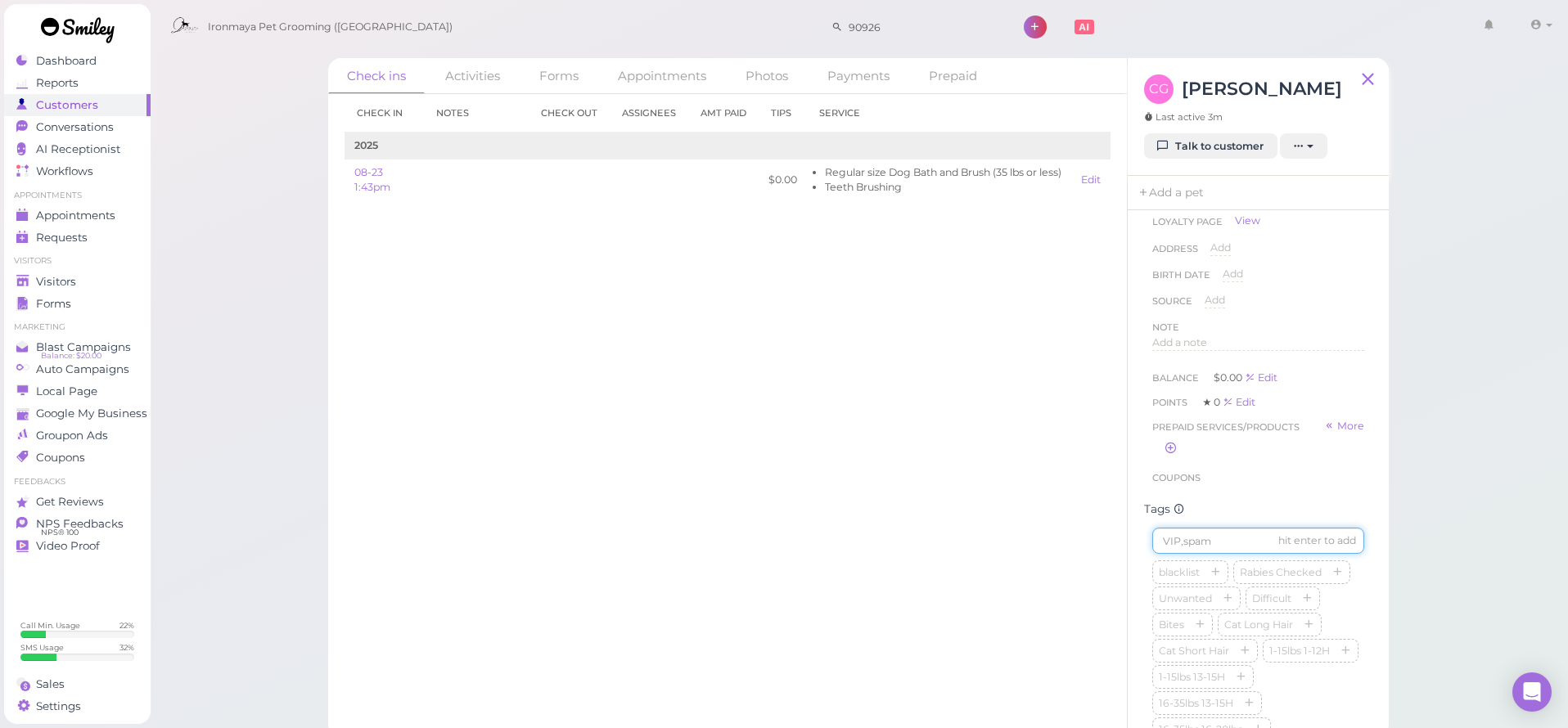
click at [1211, 540] on input at bounding box center [1257, 540] width 212 height 26
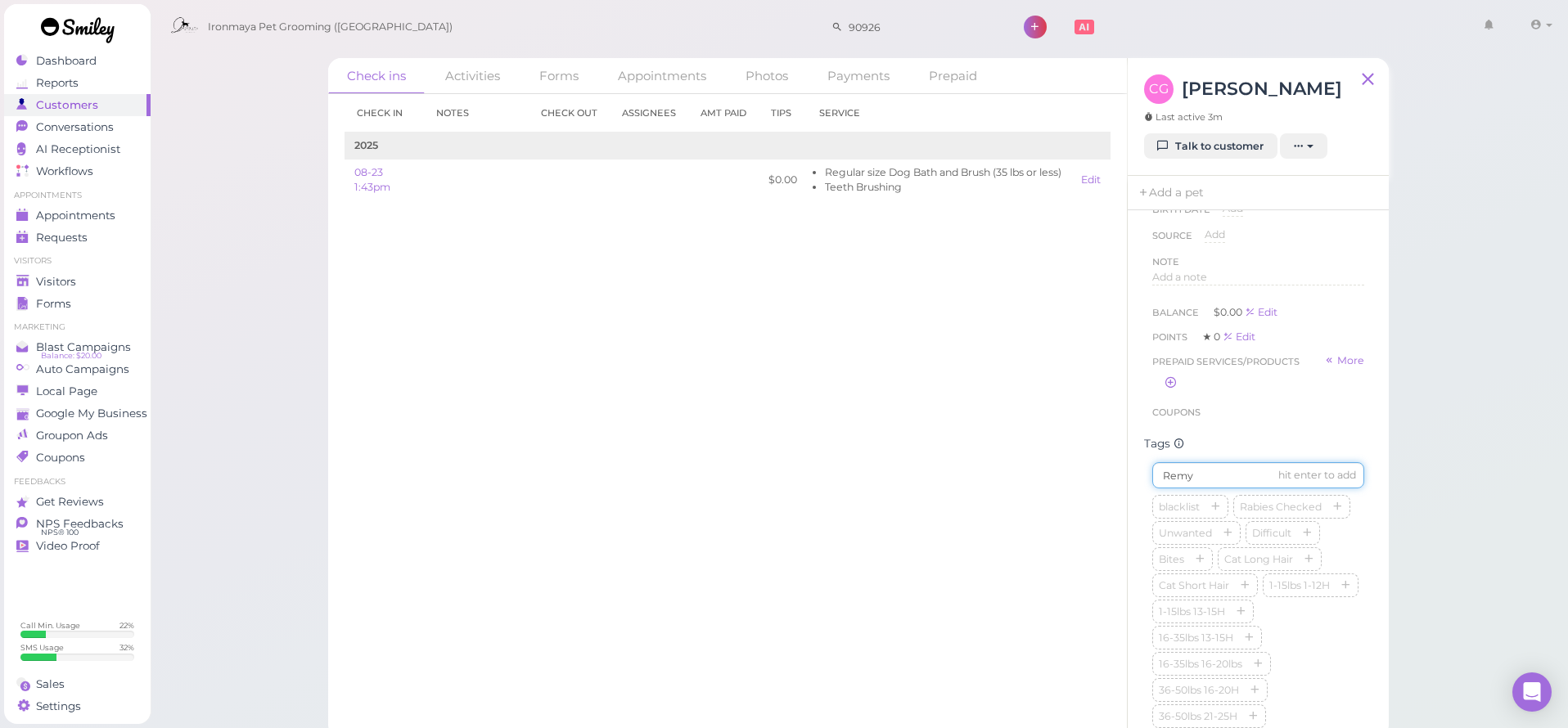
type input "Remy"
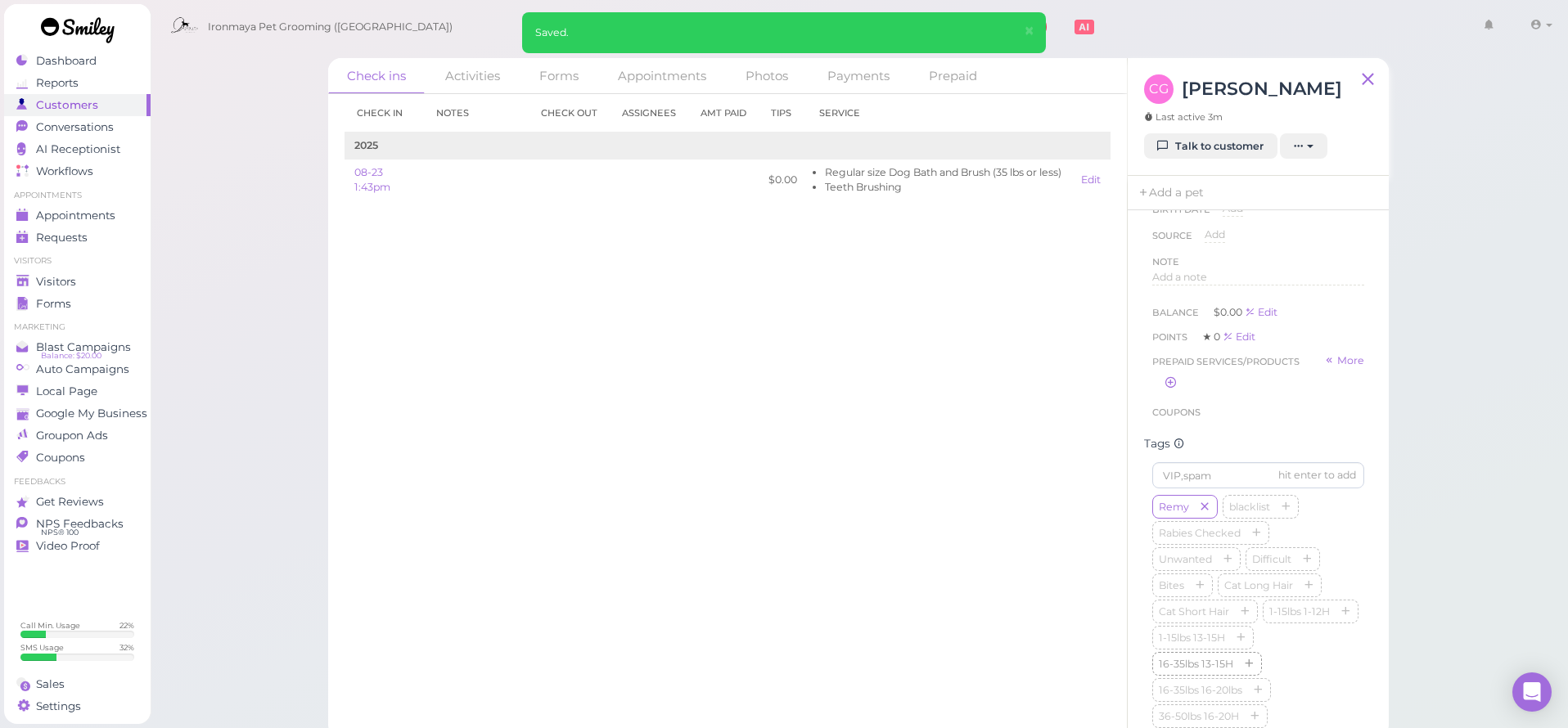
drag, startPoint x: 1248, startPoint y: 659, endPoint x: 1240, endPoint y: 669, distance: 12.8
click at [1248, 660] on icon "button" at bounding box center [1249, 666] width 10 height 12
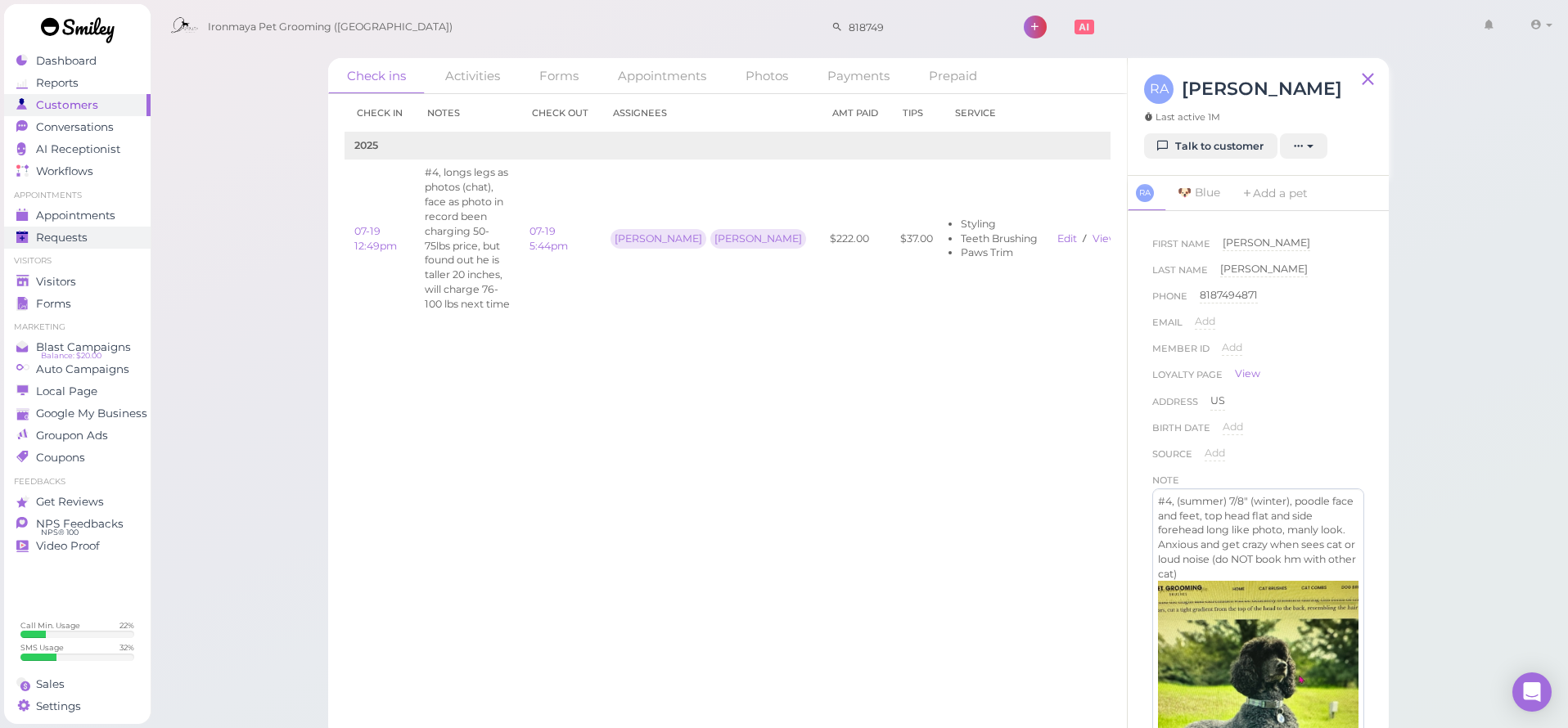
scroll to position [140, 0]
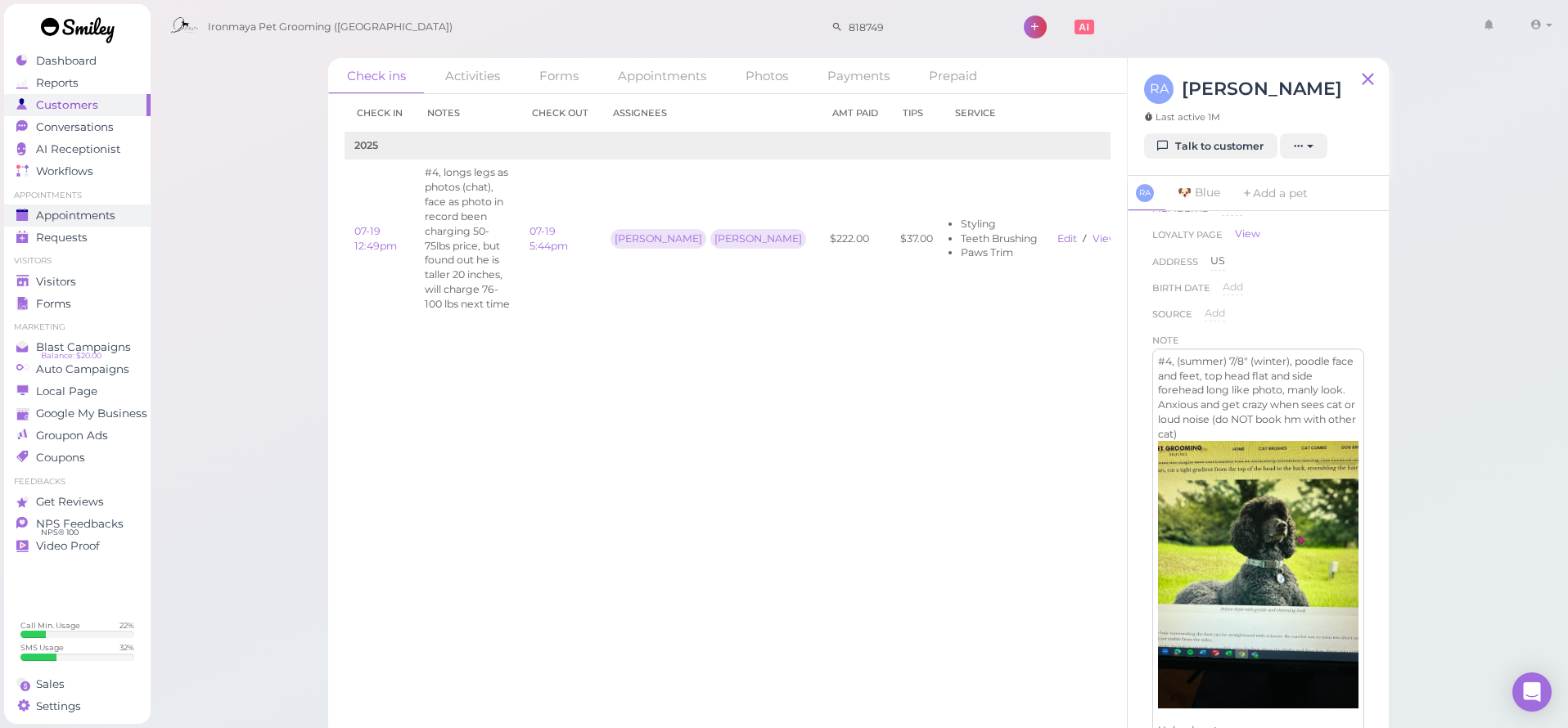
click at [42, 221] on span "Appointments" at bounding box center [76, 216] width 80 height 14
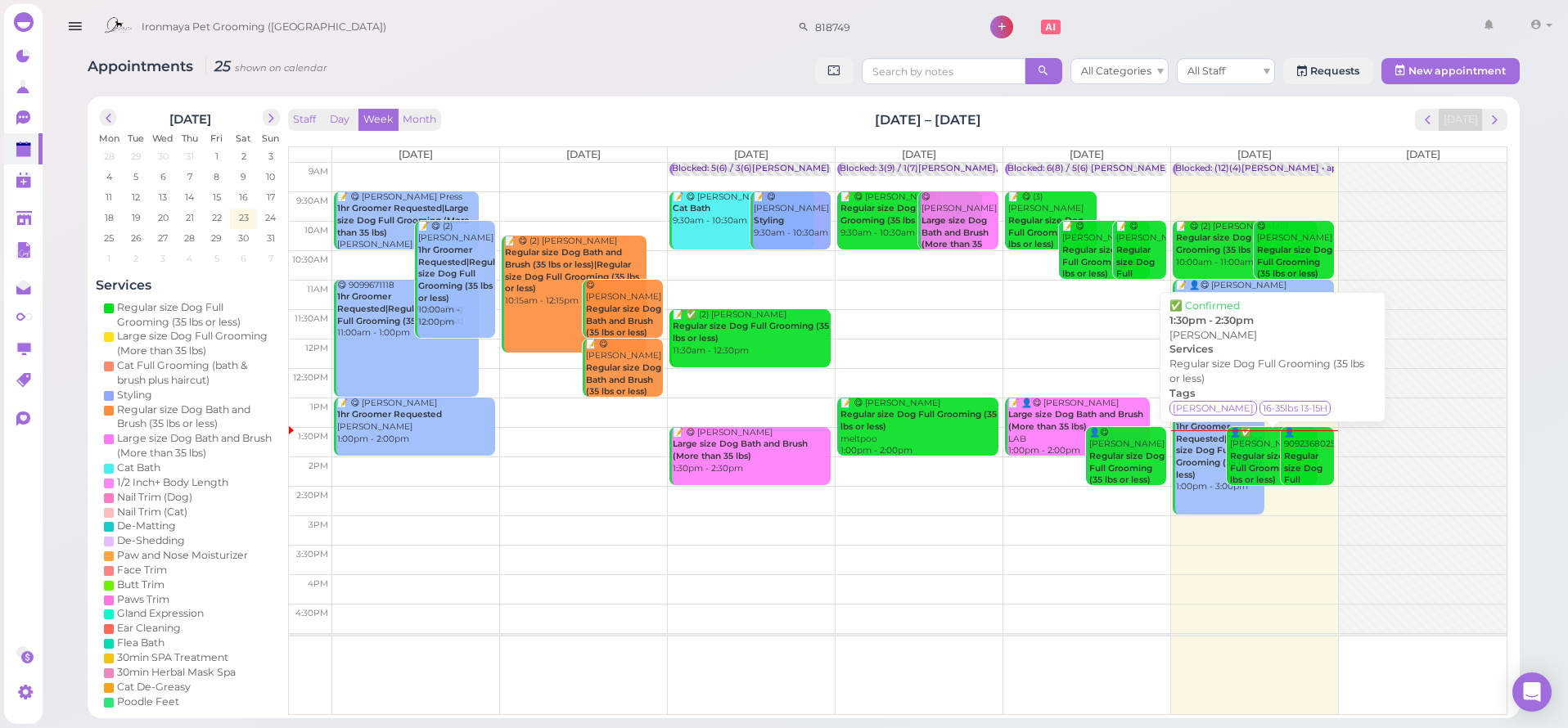
click at [1257, 443] on div "👤✅ [PERSON_NAME] Regular size Dog Full Grooming (35 lbs or less) 1:30pm - 2:30pm" at bounding box center [1273, 462] width 88 height 72
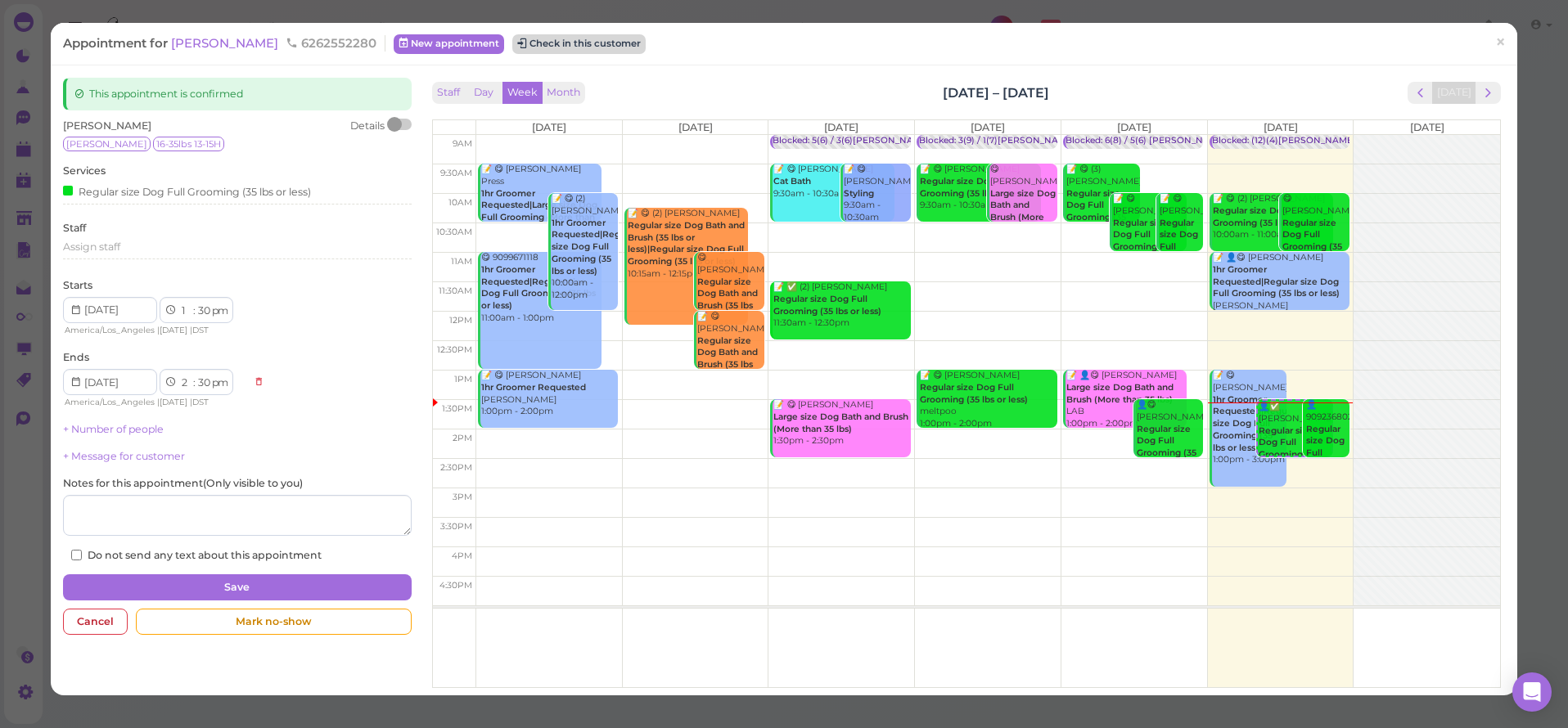
click at [560, 43] on button "Check in this customer" at bounding box center [578, 44] width 133 height 19
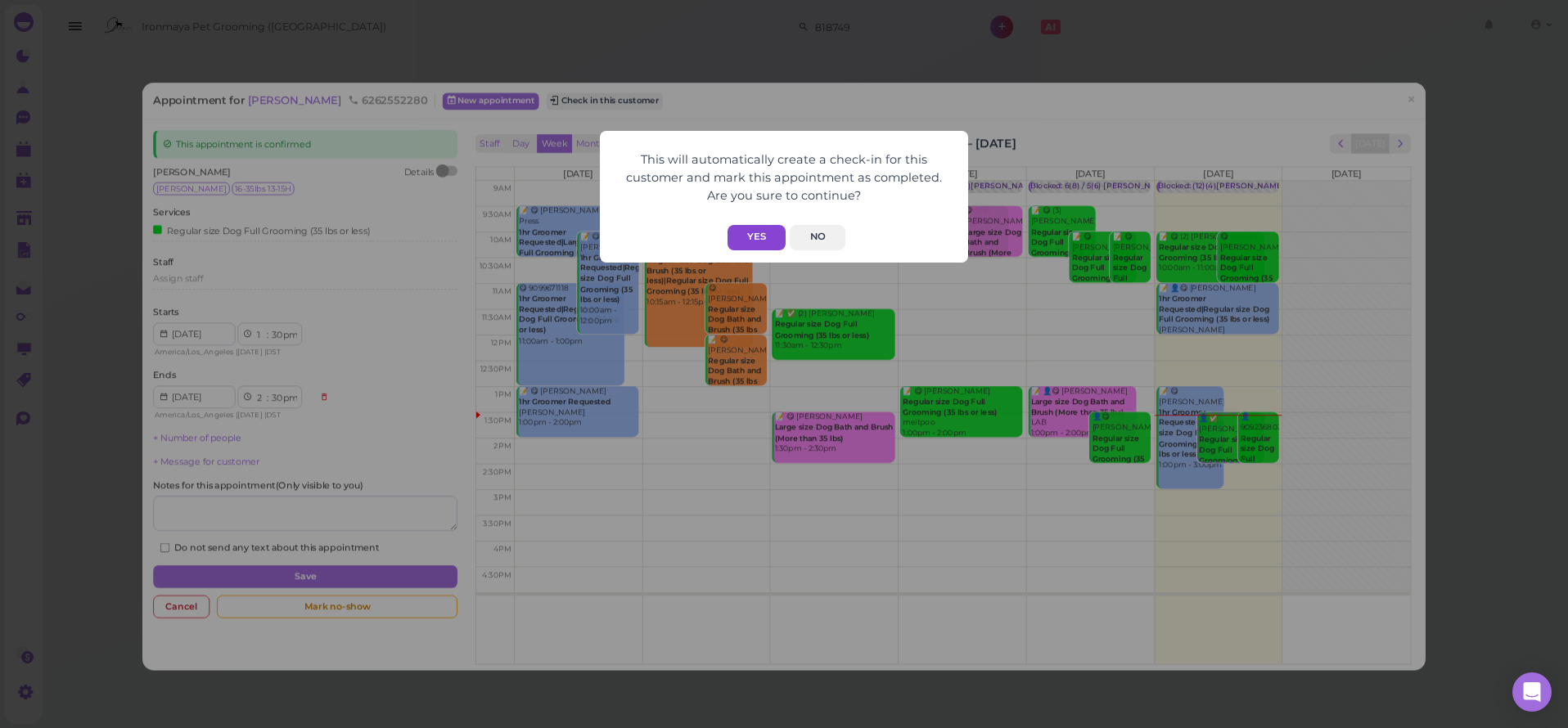
click at [751, 238] on button "Yes" at bounding box center [756, 238] width 59 height 25
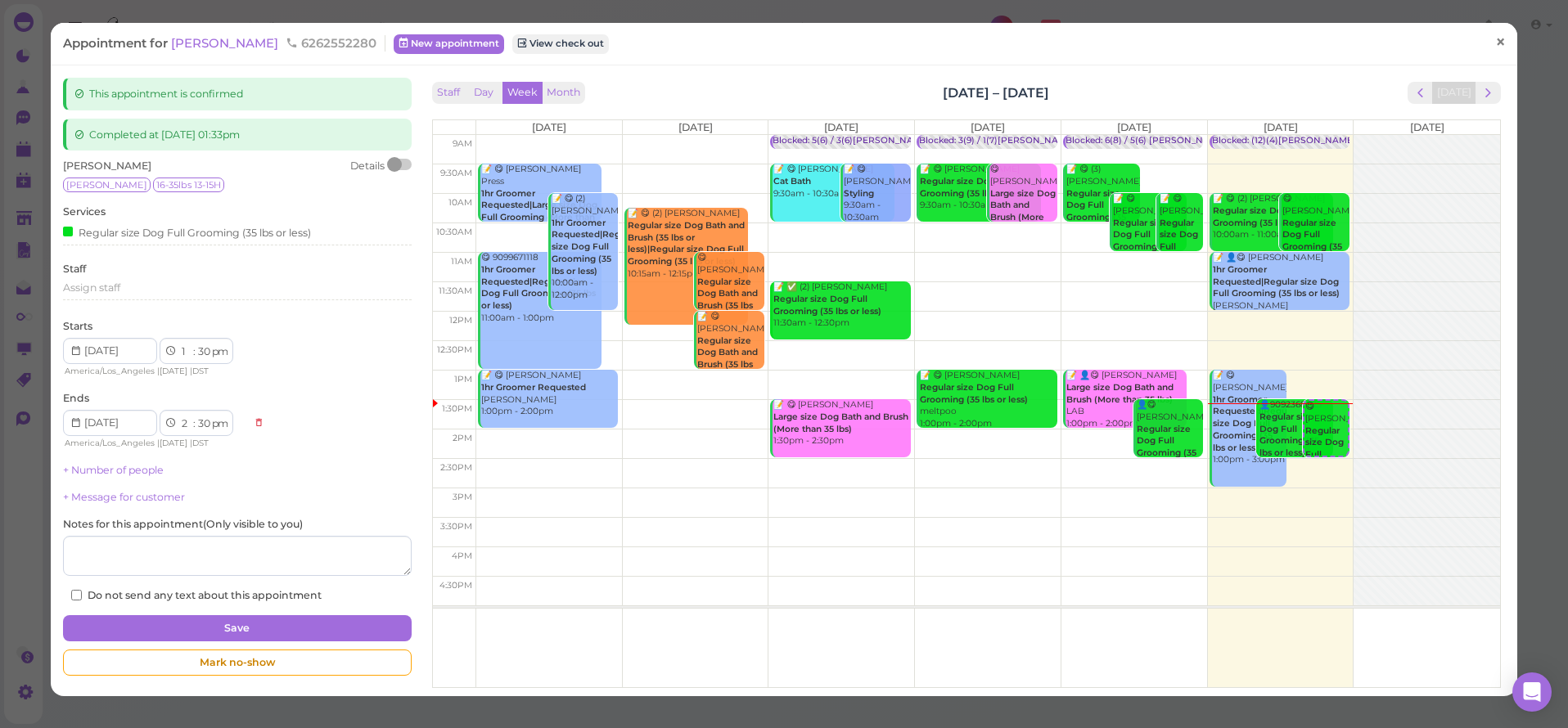
click at [1503, 42] on span "×" at bounding box center [1500, 42] width 11 height 23
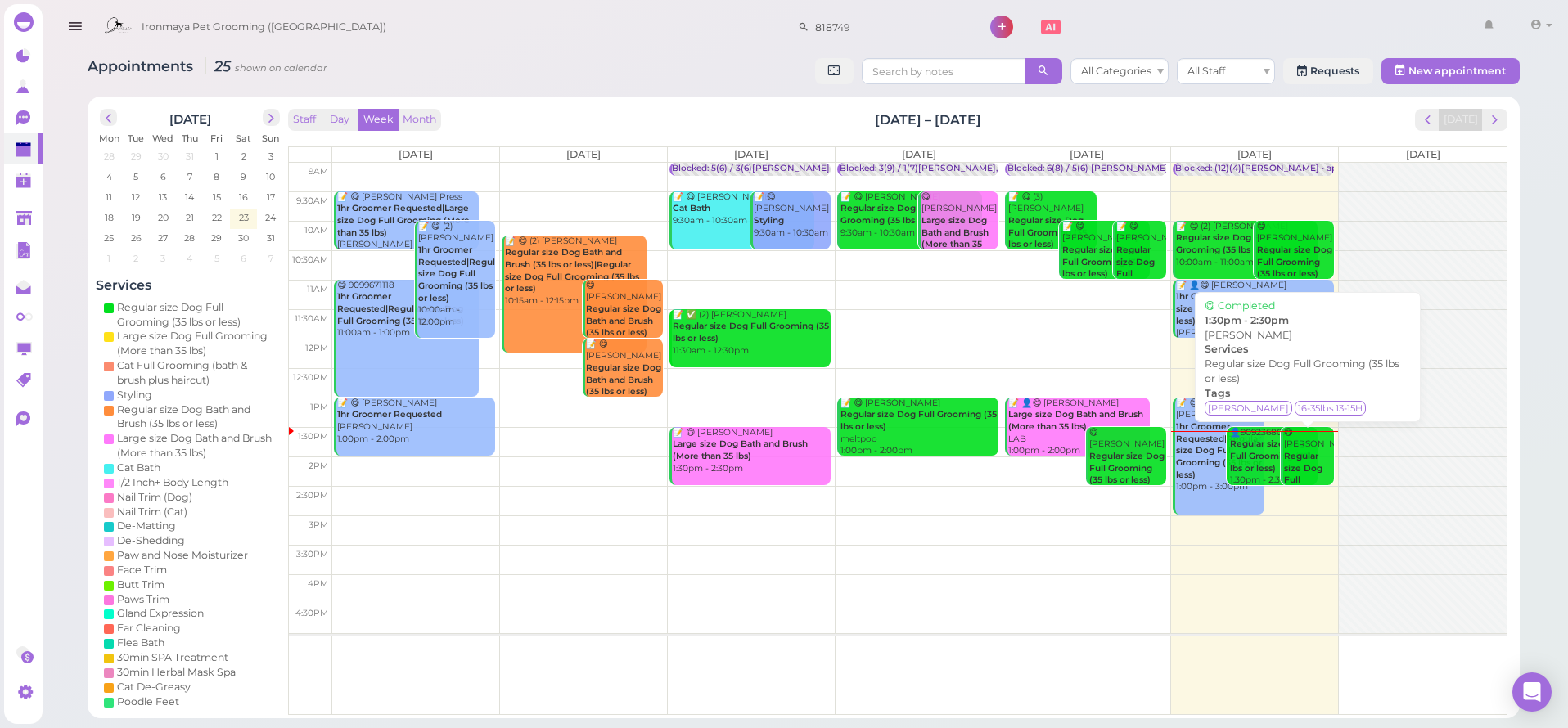
click at [1319, 452] on div "😋 [PERSON_NAME] Regular size Dog Full Grooming (35 lbs or less) 1:30pm - 2:30pm" at bounding box center [1309, 486] width 52 height 120
